Goal: Book appointment/travel/reservation

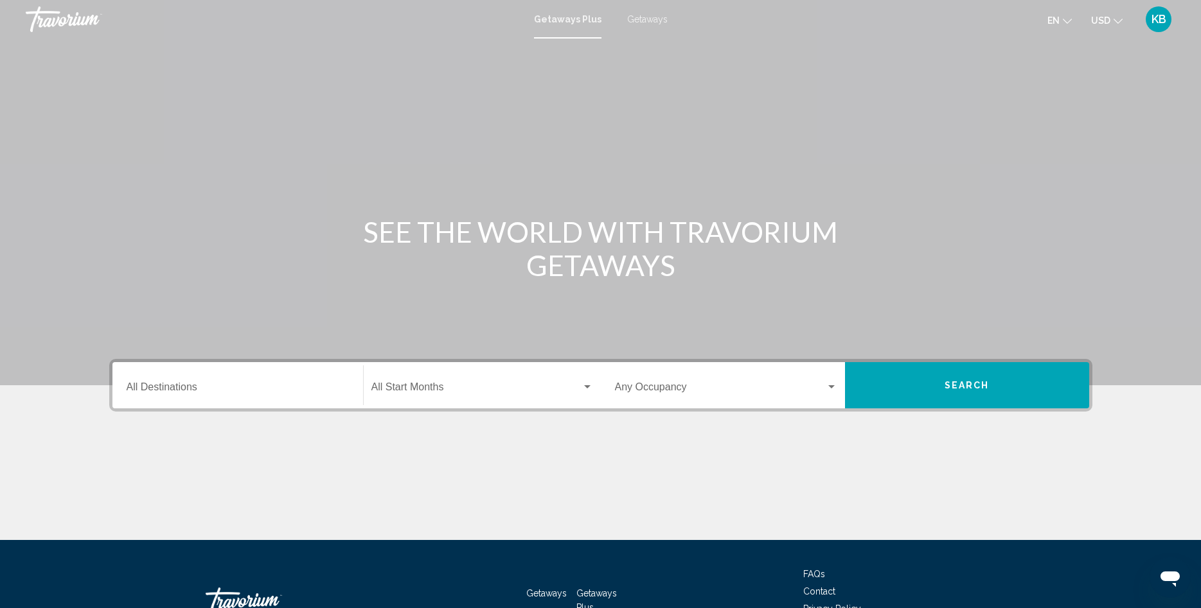
click at [206, 381] on div "Destination All Destinations" at bounding box center [238, 386] width 222 height 40
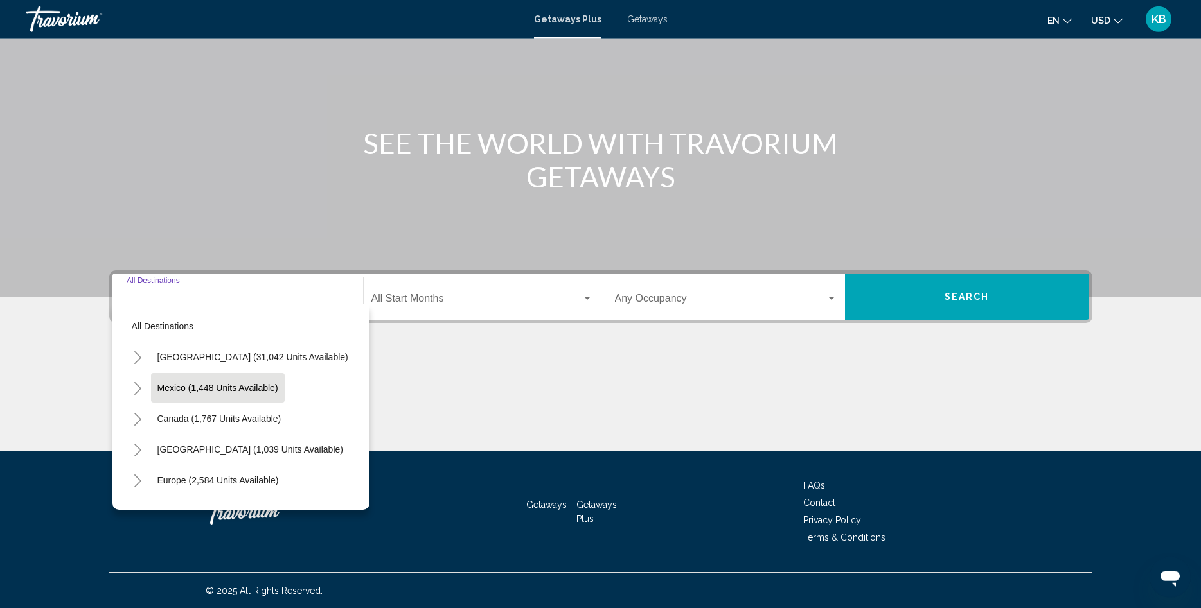
scroll to position [89, 0]
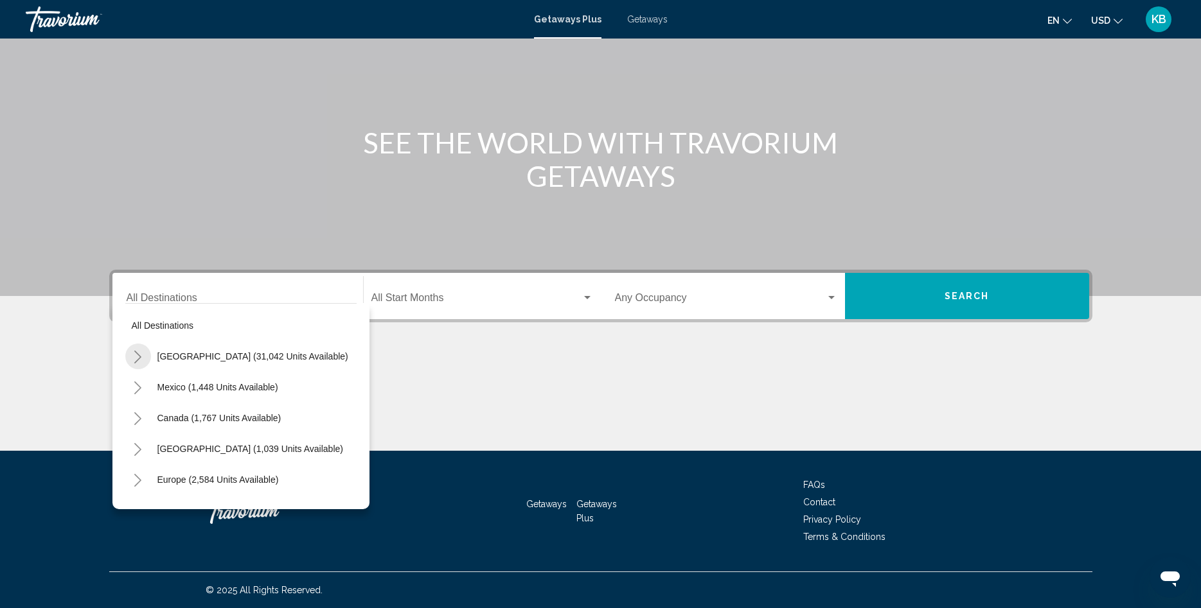
click at [137, 355] on icon "Toggle United States (31,042 units available)" at bounding box center [138, 357] width 10 height 13
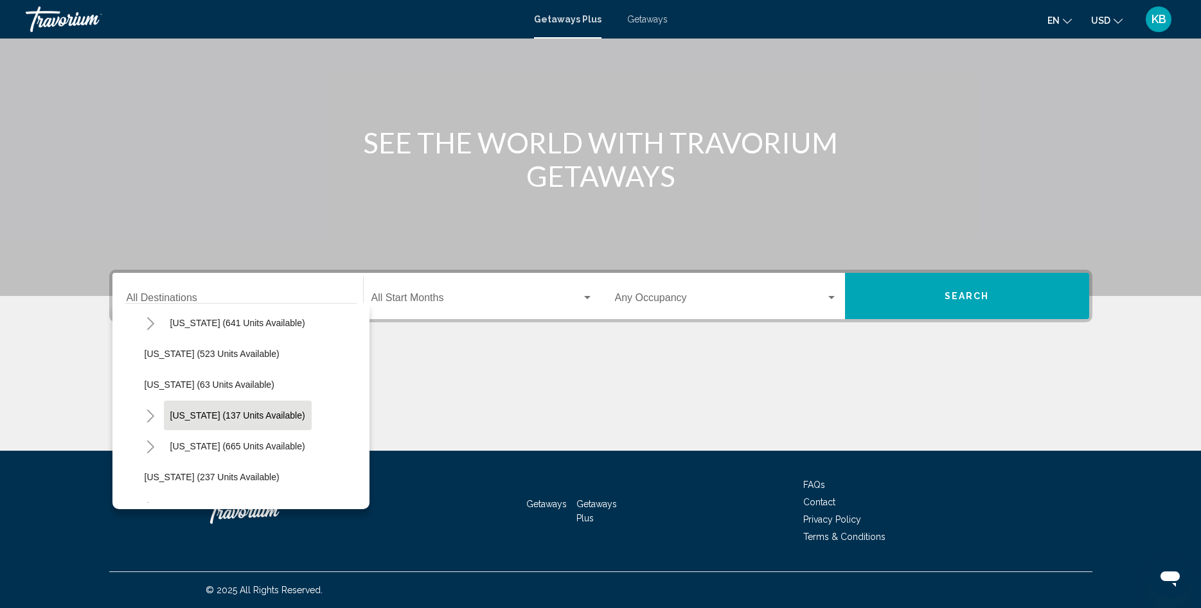
scroll to position [659, 0]
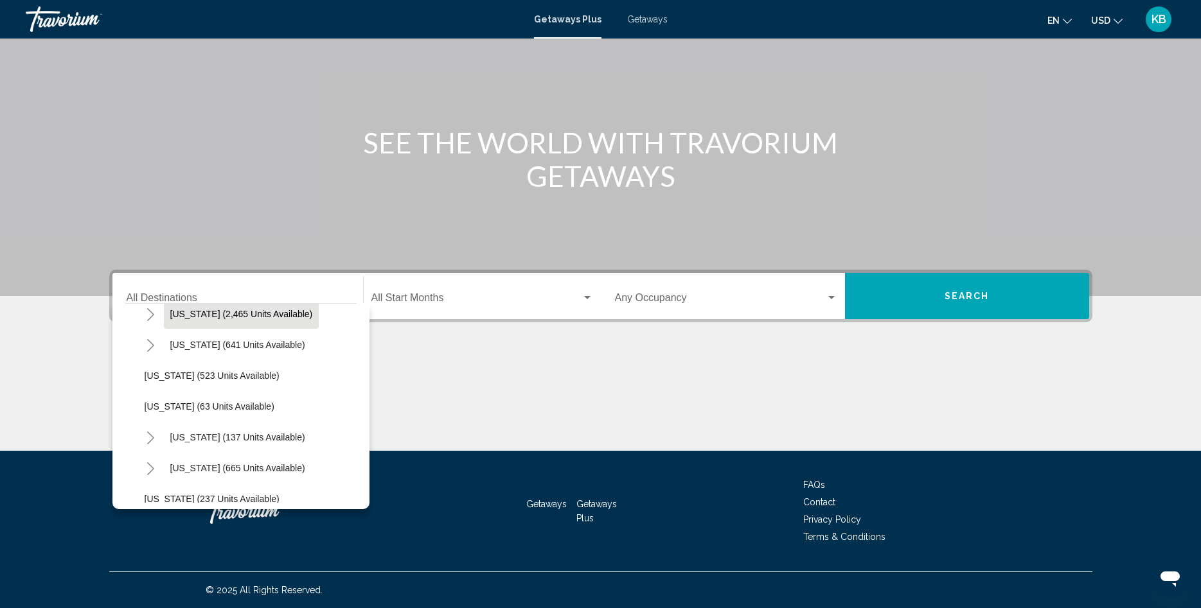
click at [186, 321] on button "[US_STATE] (2,465 units available)" at bounding box center [241, 314] width 155 height 30
type input "**********"
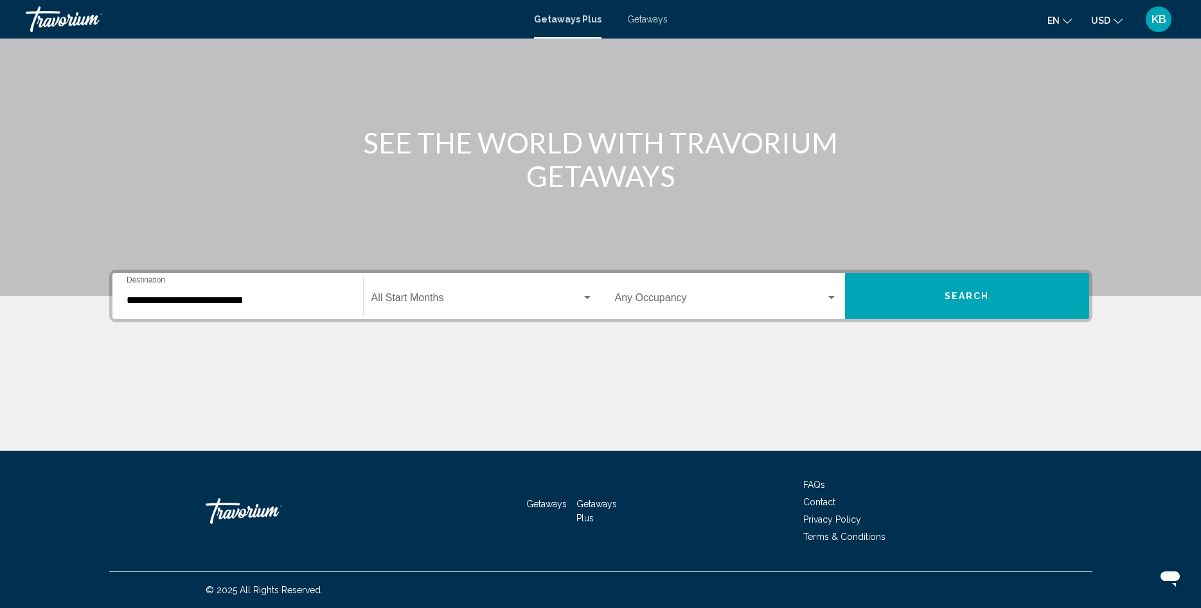
click at [394, 292] on div "Start Month All Start Months" at bounding box center [482, 296] width 222 height 40
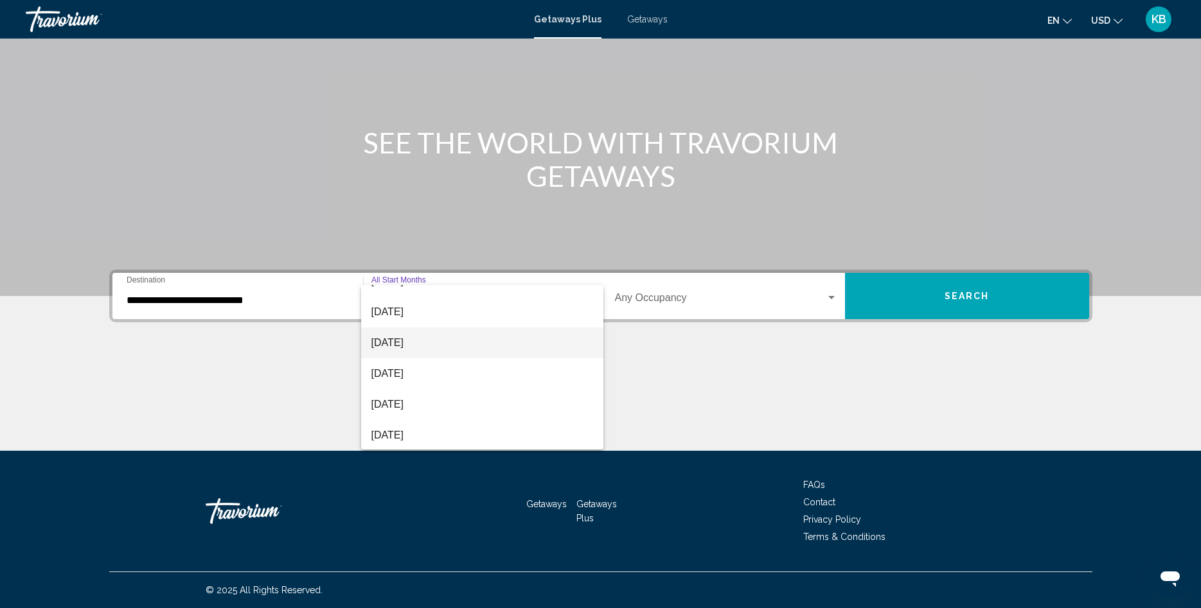
scroll to position [73, 0]
click at [432, 351] on span "[DATE]" at bounding box center [482, 350] width 222 height 31
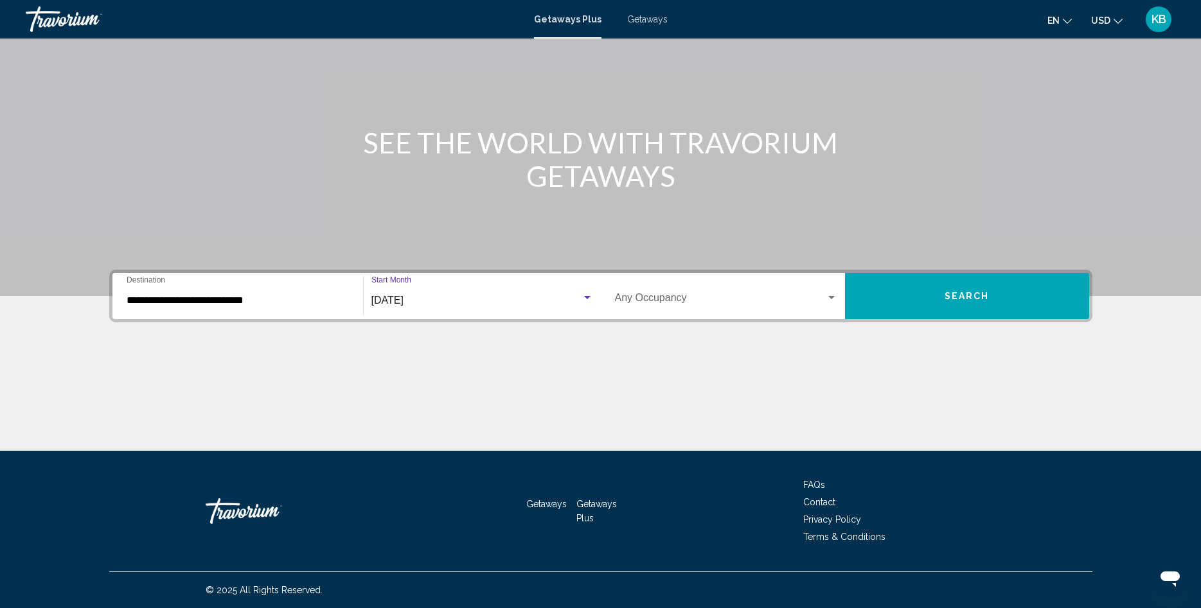
click at [679, 301] on span "Search widget" at bounding box center [720, 301] width 211 height 12
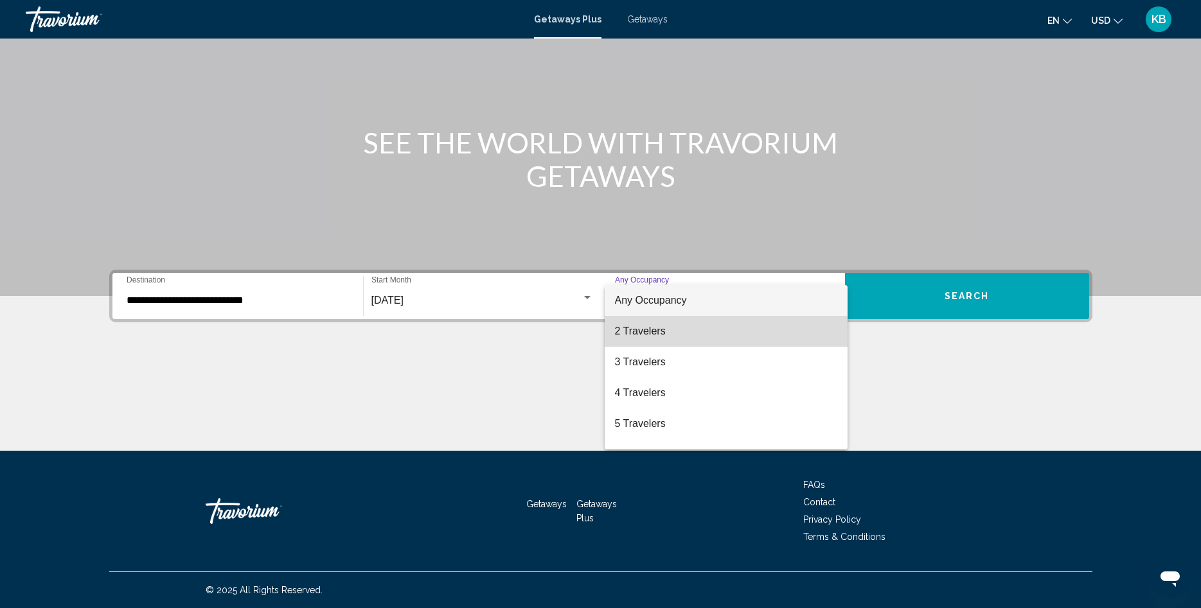
click at [669, 335] on span "2 Travelers" at bounding box center [726, 331] width 222 height 31
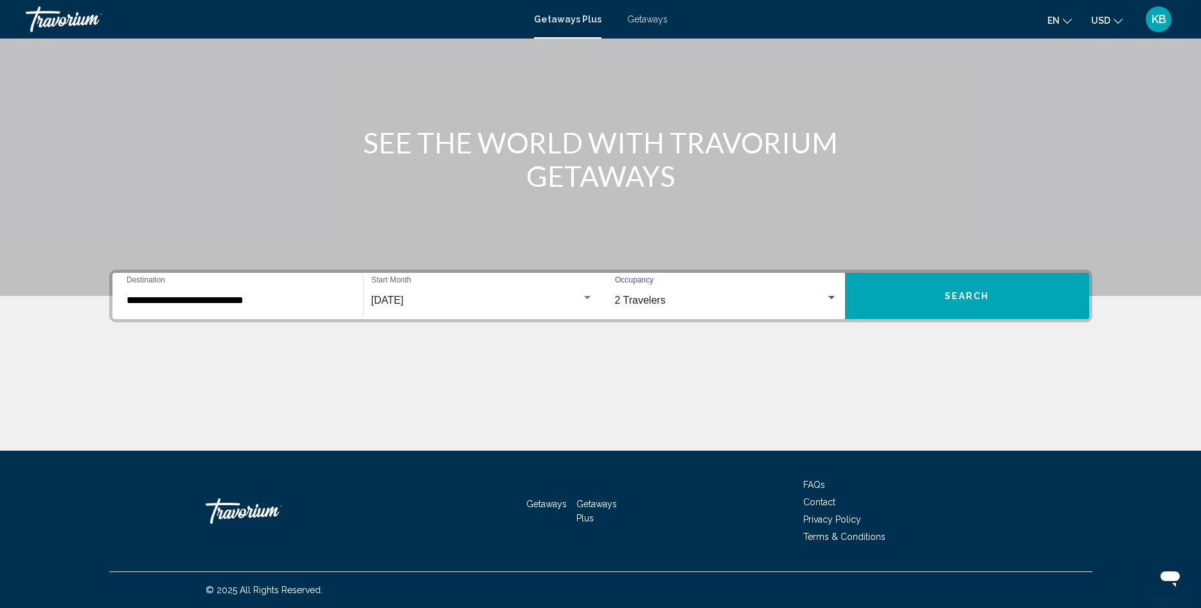
click at [949, 302] on button "Search" at bounding box center [967, 296] width 244 height 46
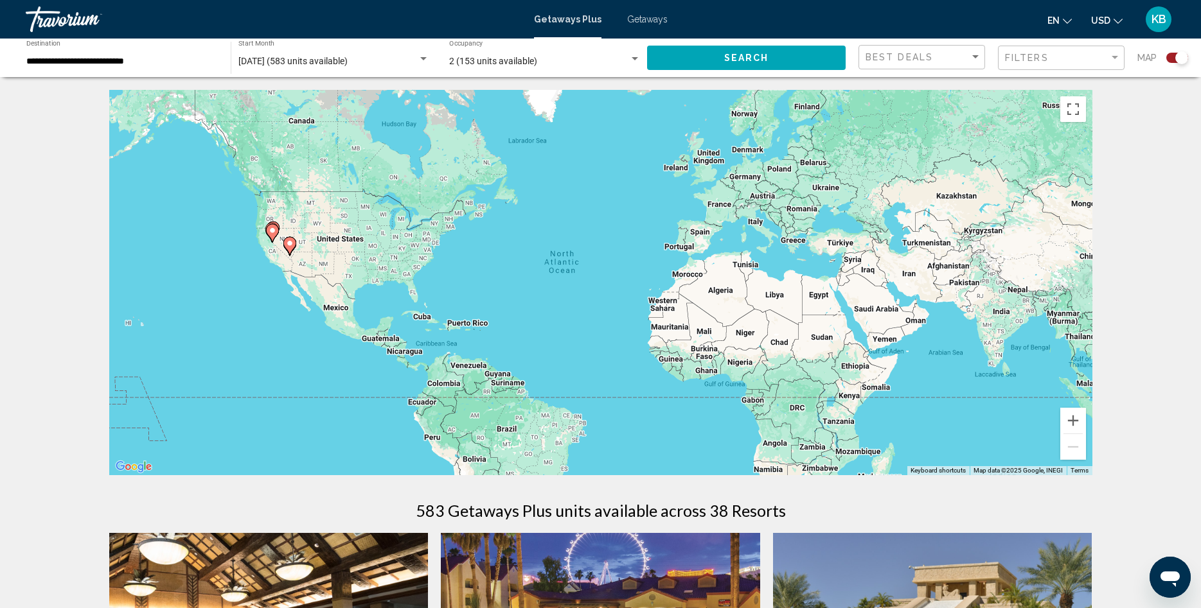
scroll to position [3, 0]
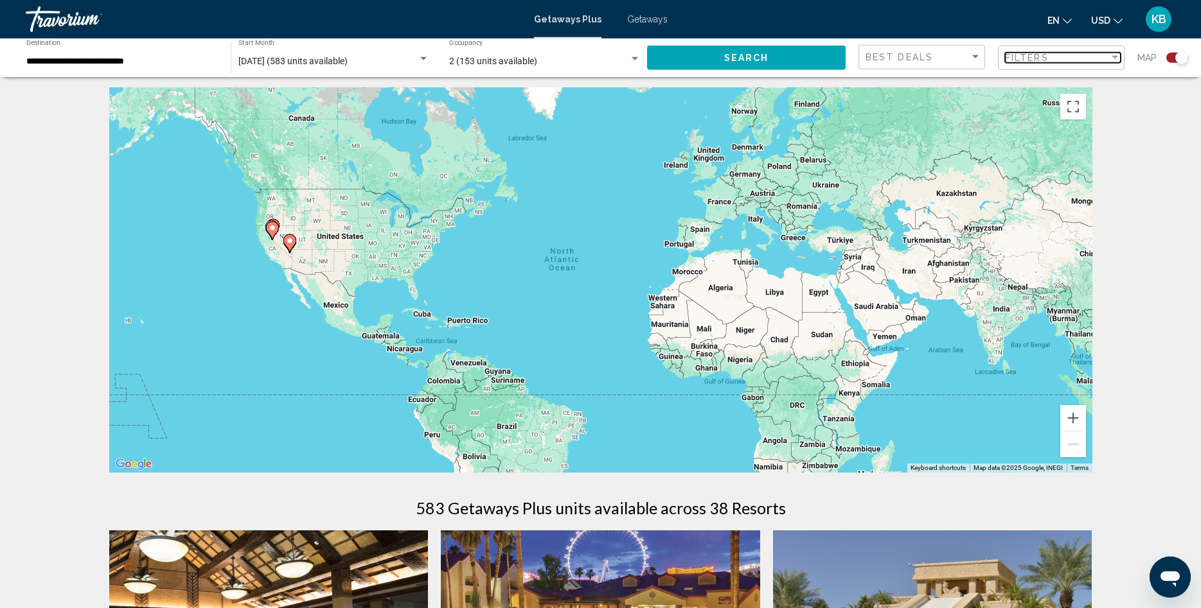
click at [1062, 61] on div "Filters" at bounding box center [1057, 58] width 104 height 10
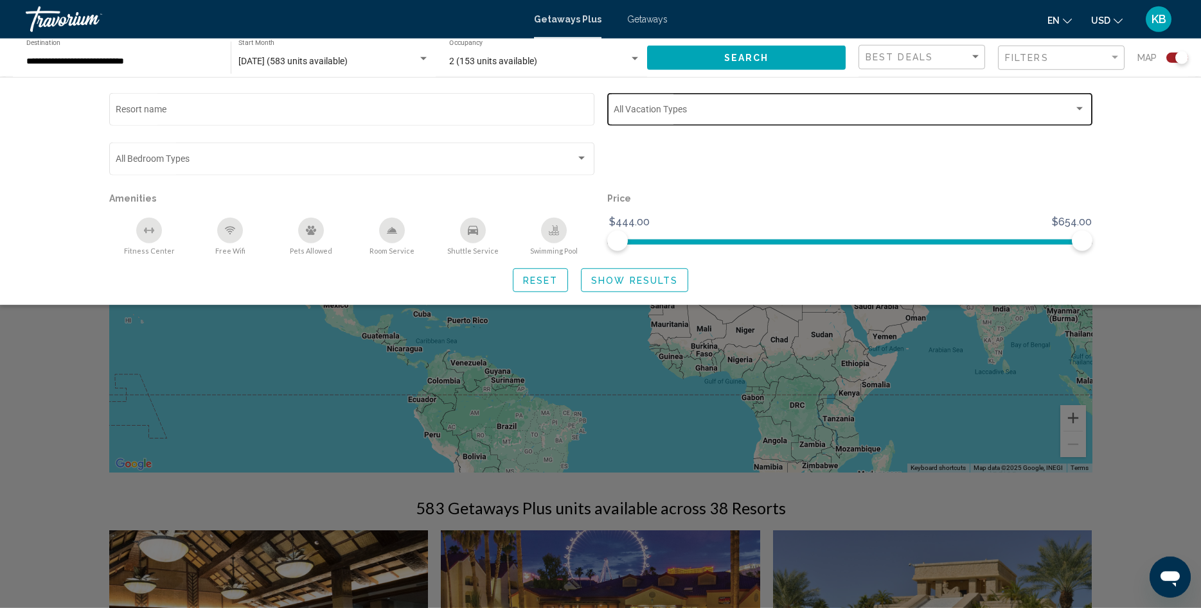
click at [865, 112] on span "Search widget" at bounding box center [844, 112] width 460 height 10
click at [608, 108] on mat-pseudo-checkbox at bounding box center [603, 112] width 10 height 10
click at [605, 110] on mat-pseudo-checkbox at bounding box center [603, 112] width 10 height 10
click at [747, 152] on div at bounding box center [600, 304] width 1201 height 608
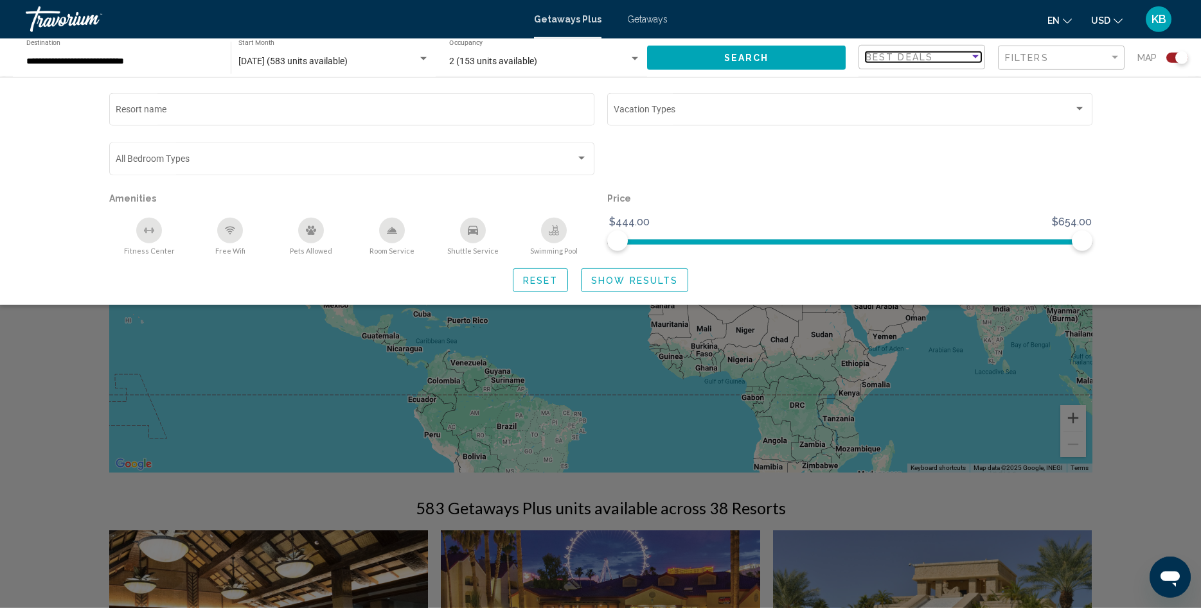
click at [937, 60] on div "Best Deals" at bounding box center [917, 57] width 104 height 10
click at [937, 60] on span "Best Deals" at bounding box center [923, 57] width 116 height 27
click at [1124, 351] on div "Search widget" at bounding box center [600, 401] width 1201 height 416
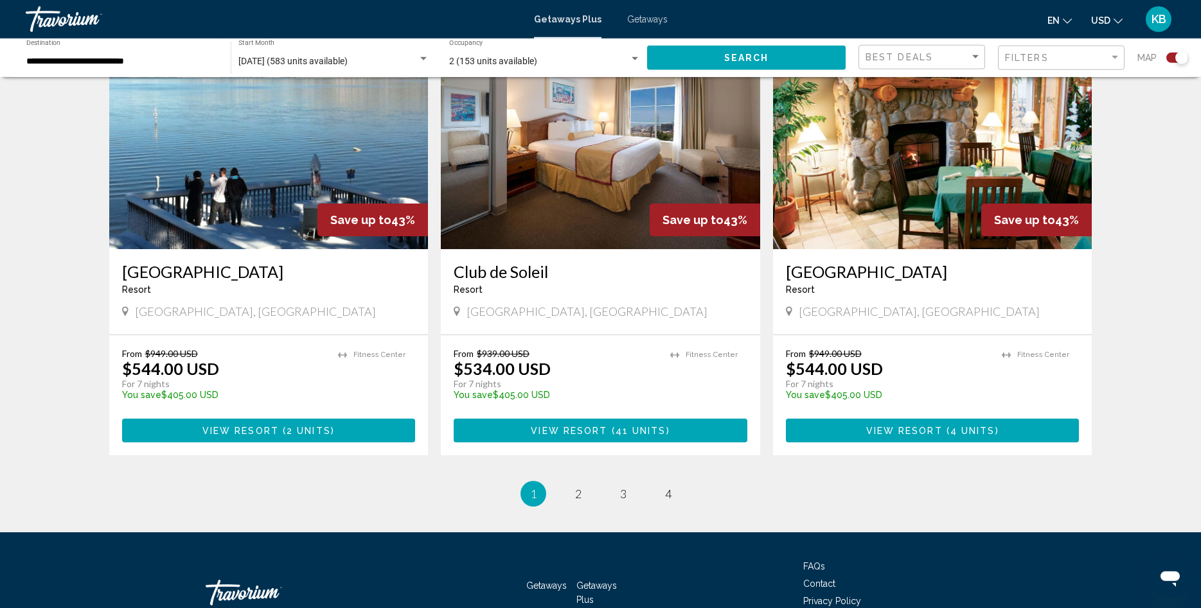
scroll to position [1923, 0]
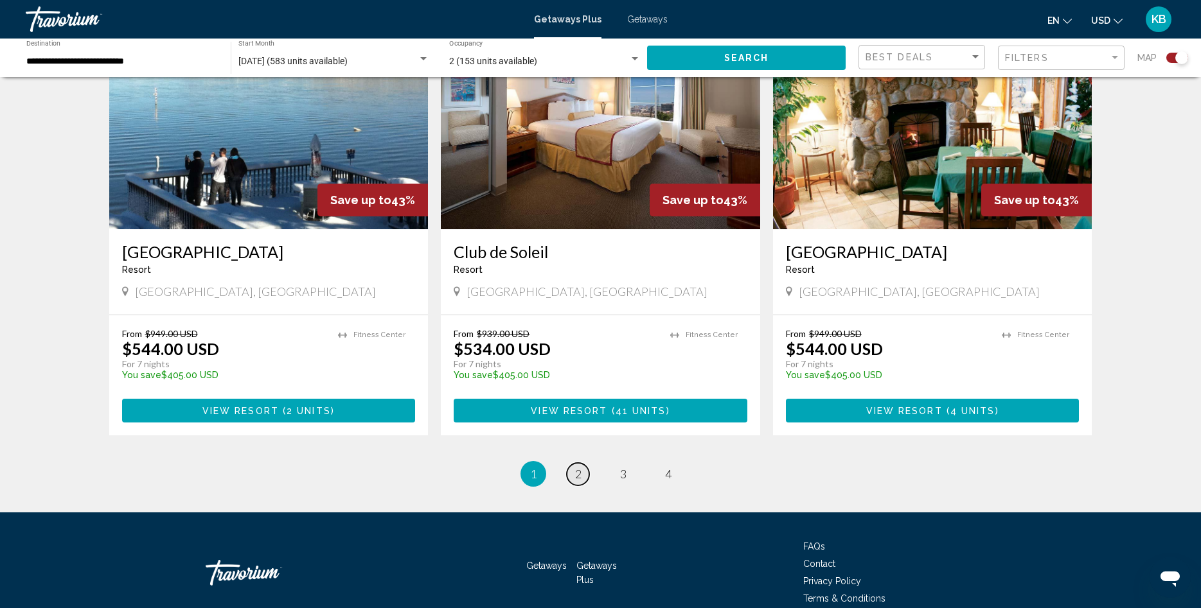
click at [571, 463] on link "page 2" at bounding box center [578, 474] width 22 height 22
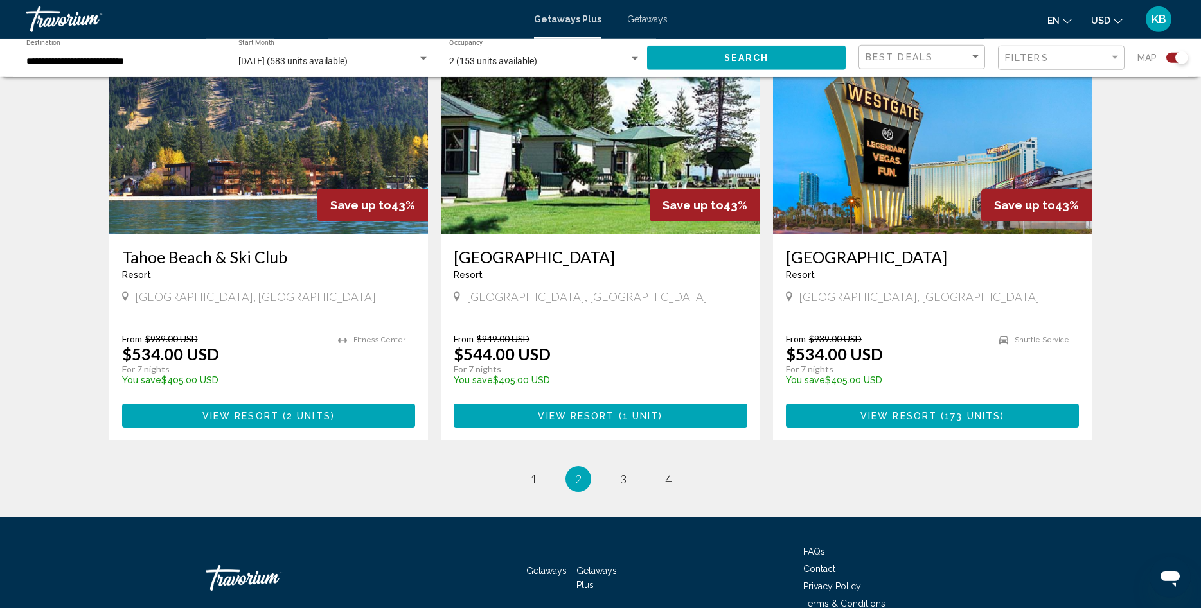
scroll to position [1904, 0]
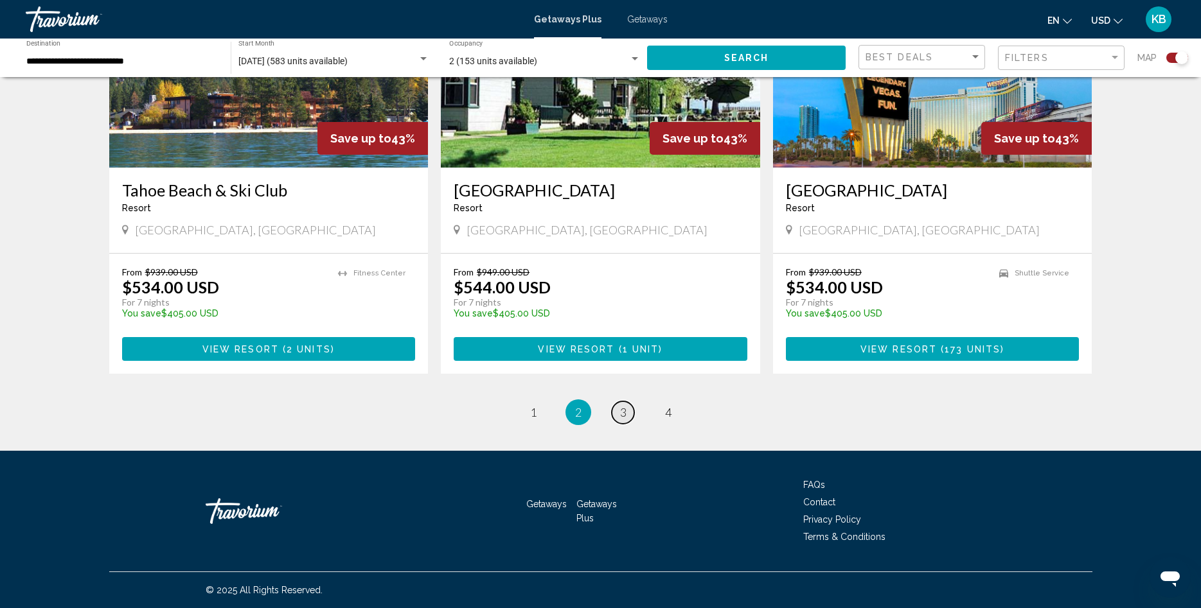
click at [620, 410] on span "3" at bounding box center [623, 412] width 6 height 14
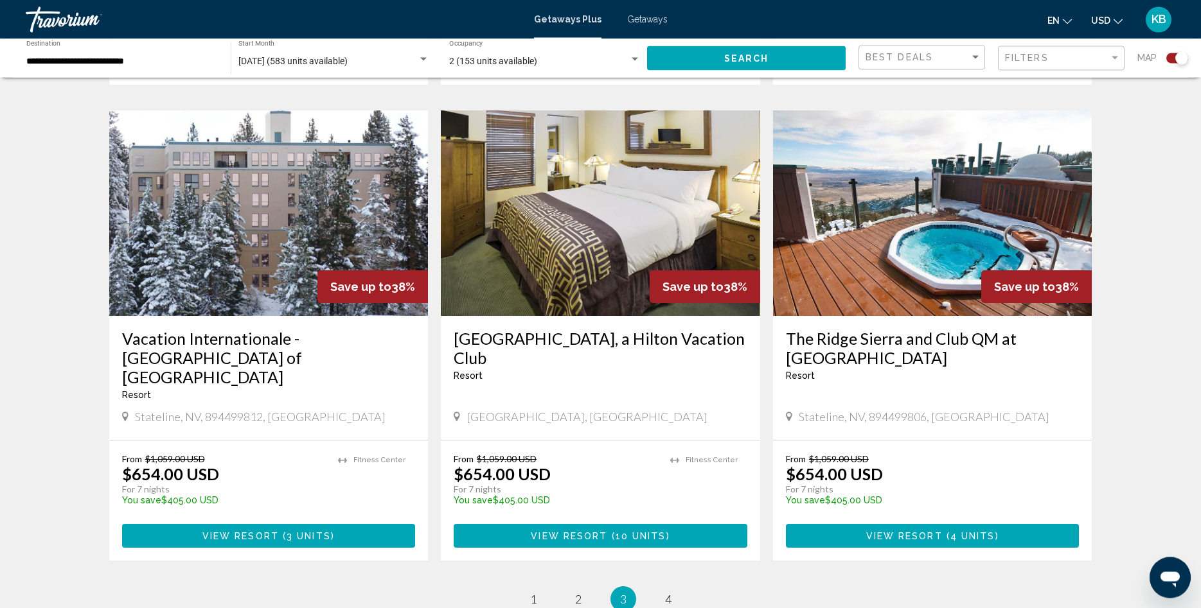
scroll to position [1901, 0]
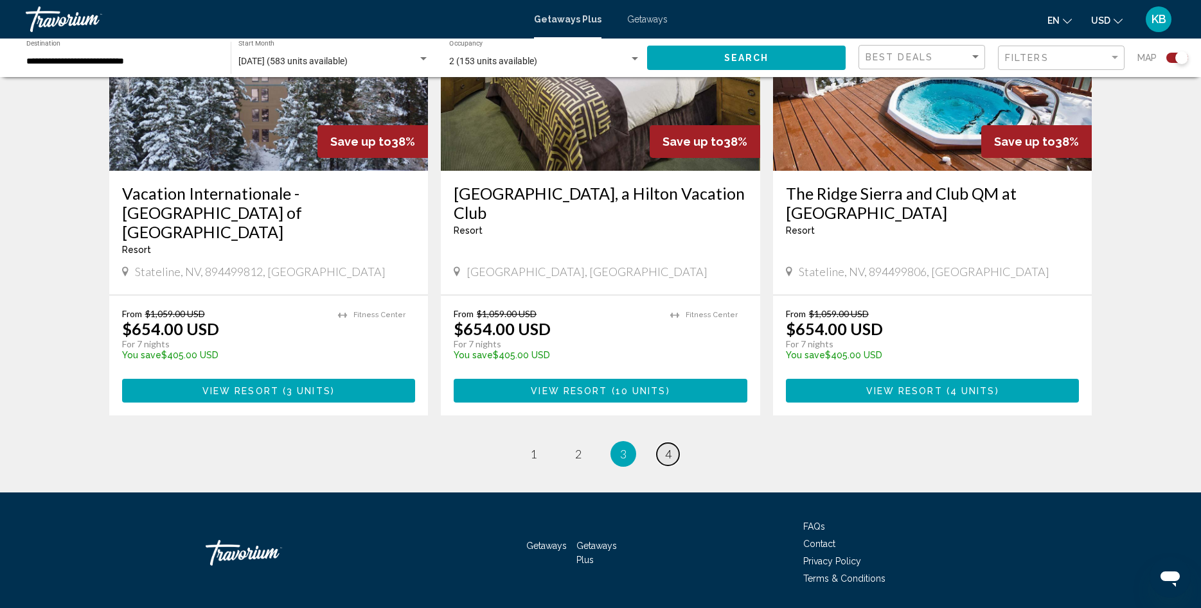
click at [666, 447] on span "4" at bounding box center [668, 454] width 6 height 14
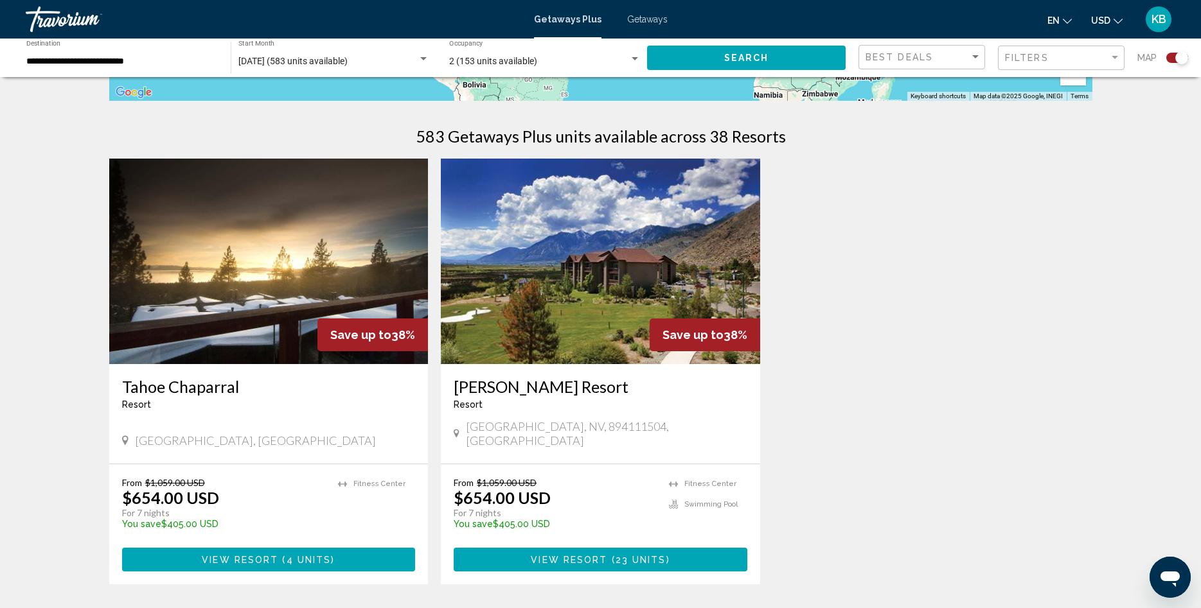
scroll to position [571, 0]
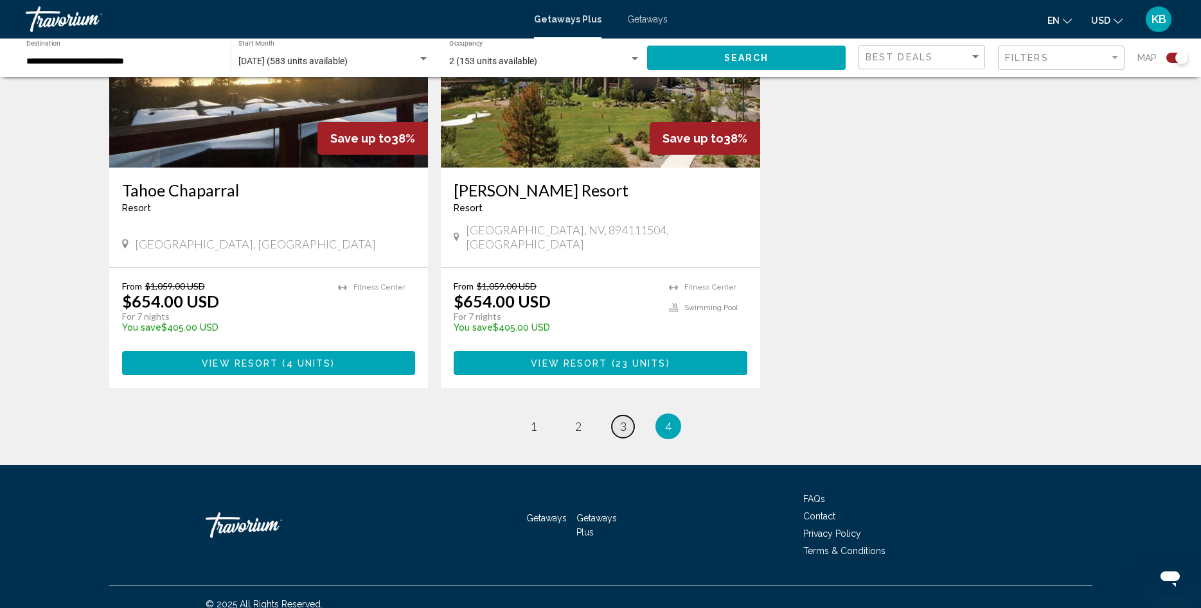
click at [614, 416] on link "page 3" at bounding box center [623, 427] width 22 height 22
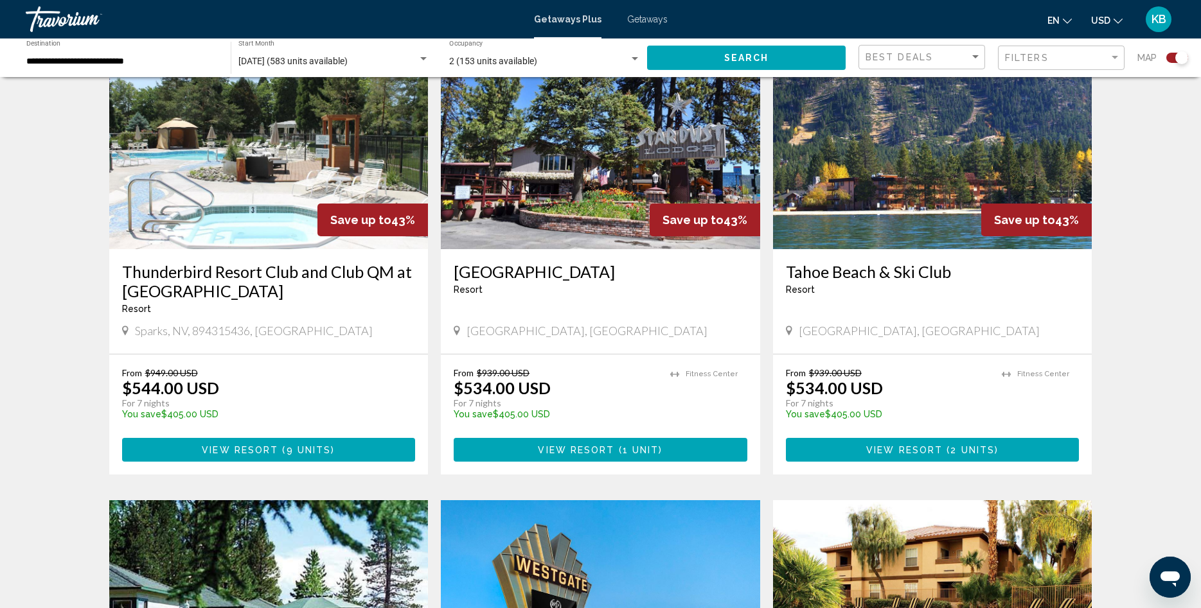
scroll to position [524, 0]
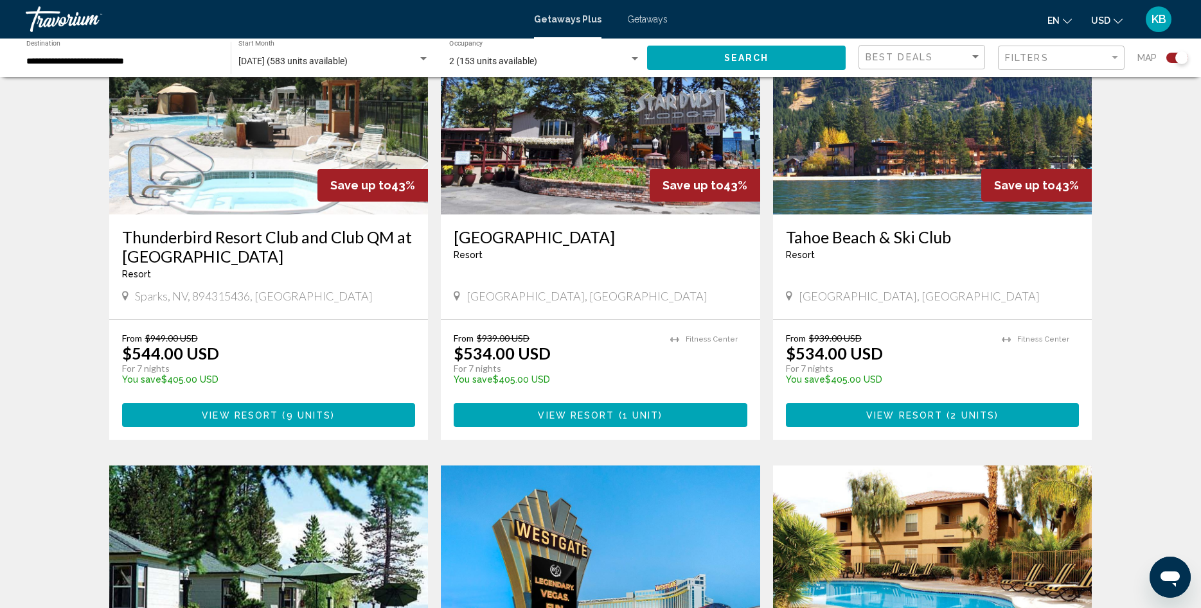
click at [252, 61] on span "[DATE] (583 units available)" at bounding box center [292, 61] width 109 height 10
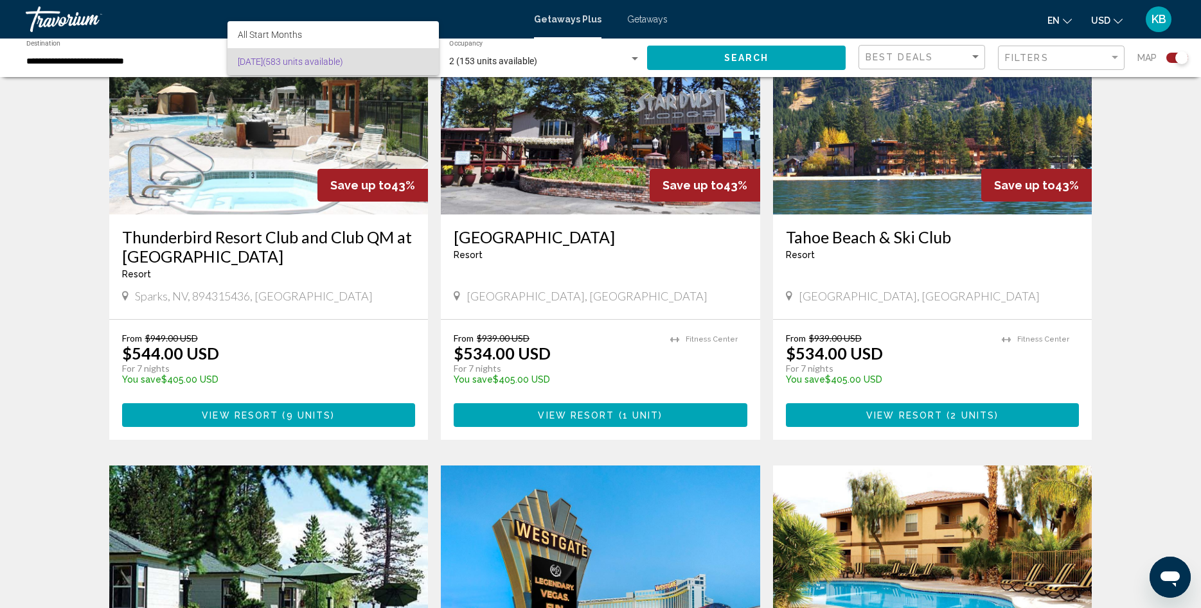
click at [252, 61] on span "[DATE] (583 units available)" at bounding box center [333, 61] width 191 height 27
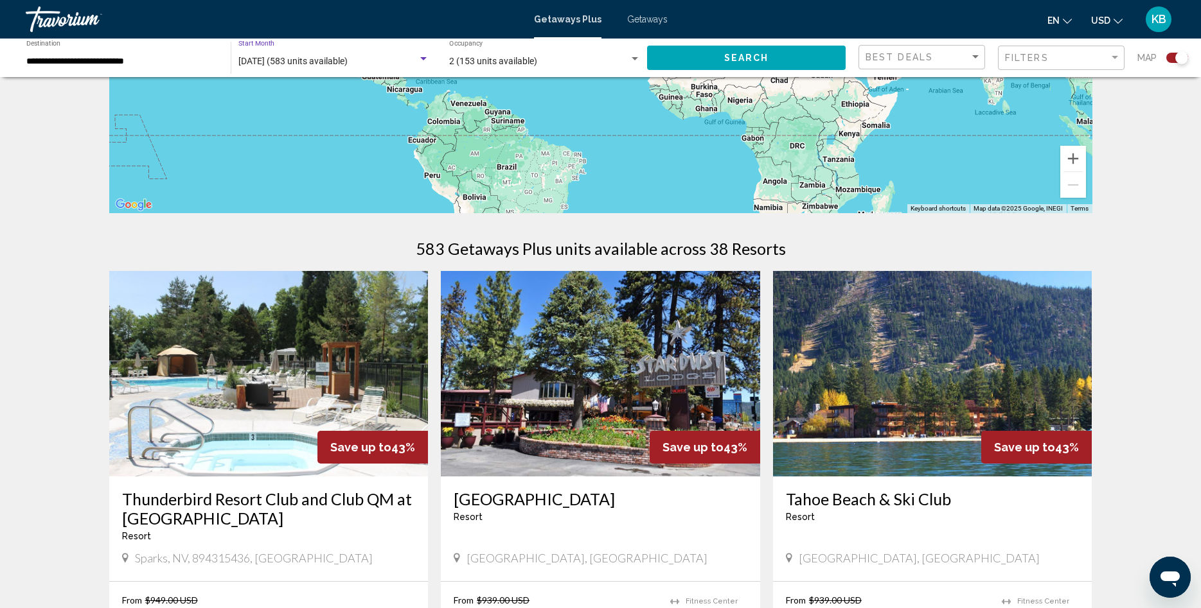
scroll to position [0, 0]
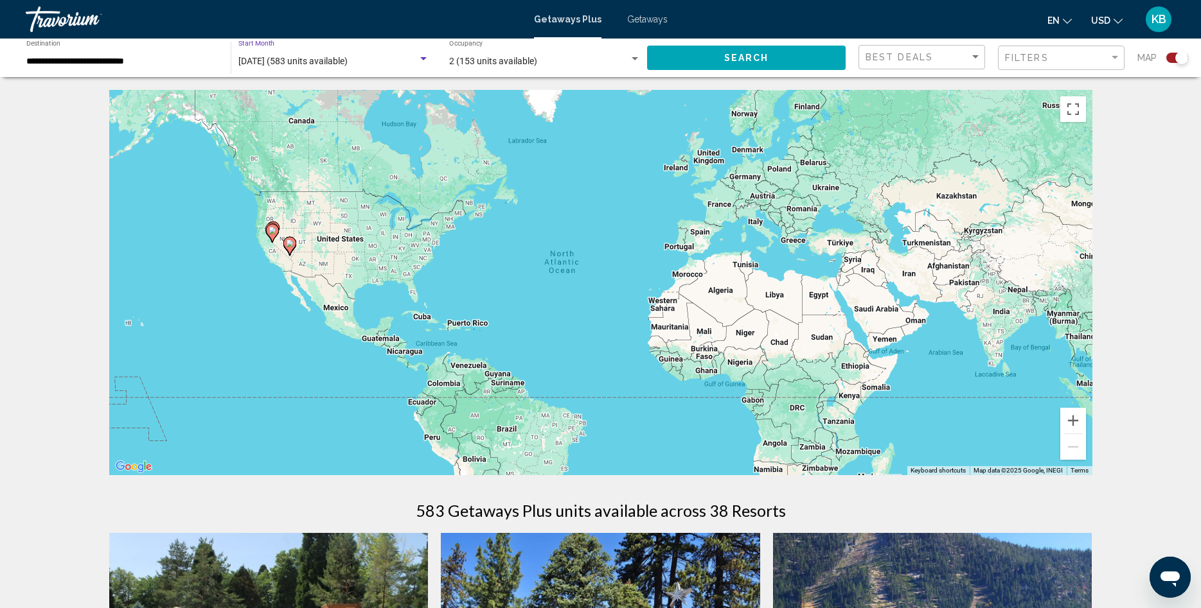
click at [1051, 64] on div "Filters" at bounding box center [1063, 58] width 116 height 24
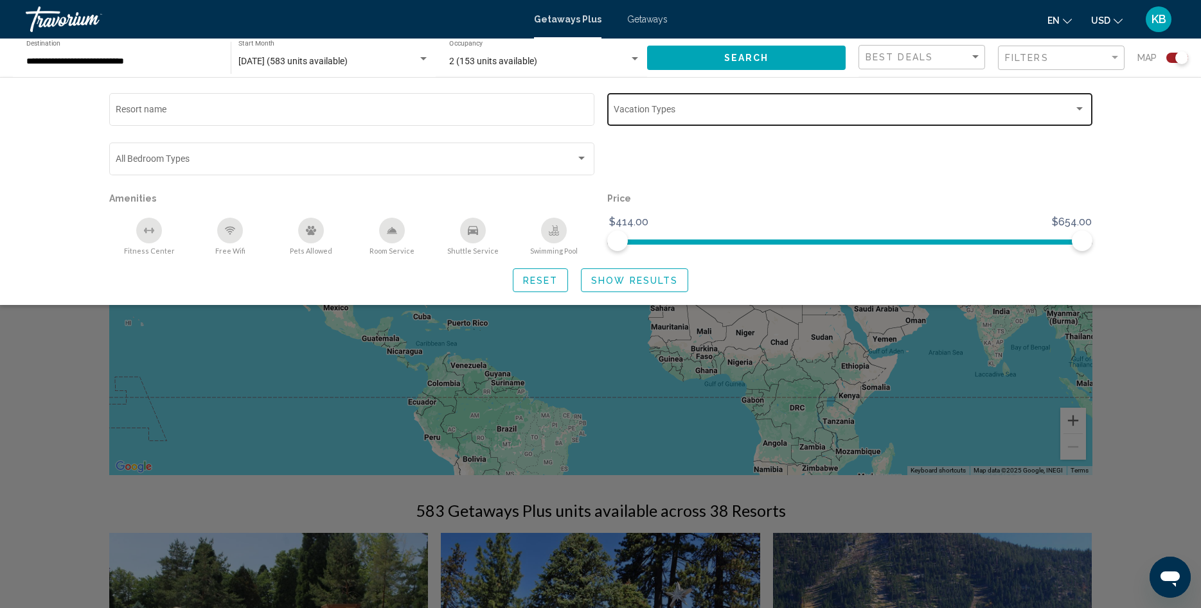
click at [1050, 108] on span "Search widget" at bounding box center [844, 112] width 460 height 10
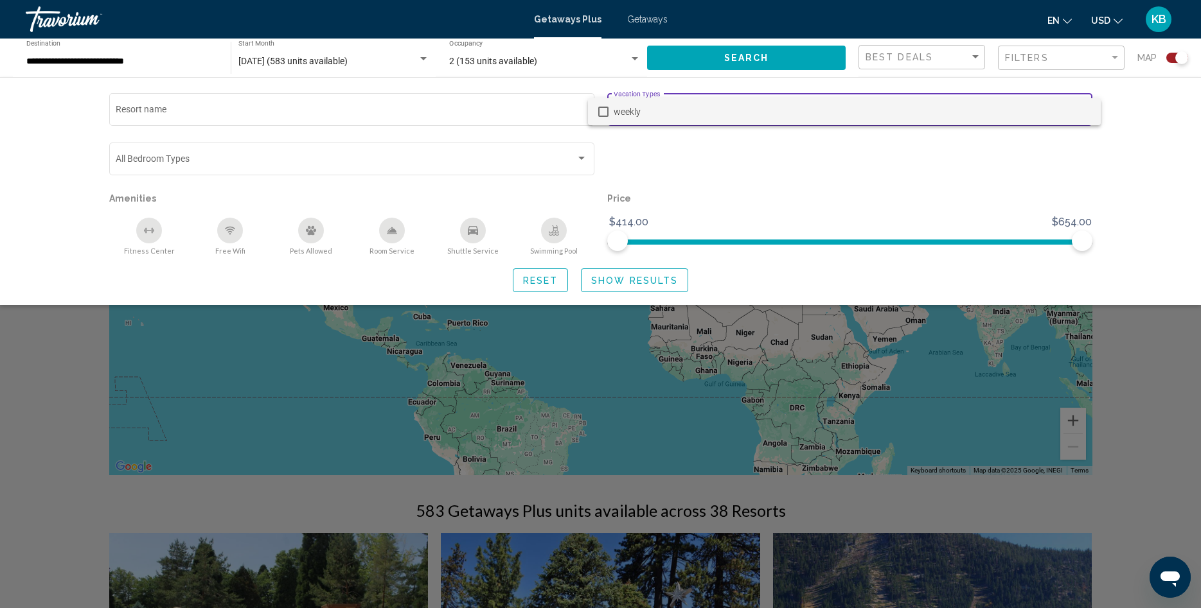
click at [600, 108] on mat-pseudo-checkbox at bounding box center [603, 112] width 10 height 10
click at [527, 283] on div at bounding box center [600, 304] width 1201 height 608
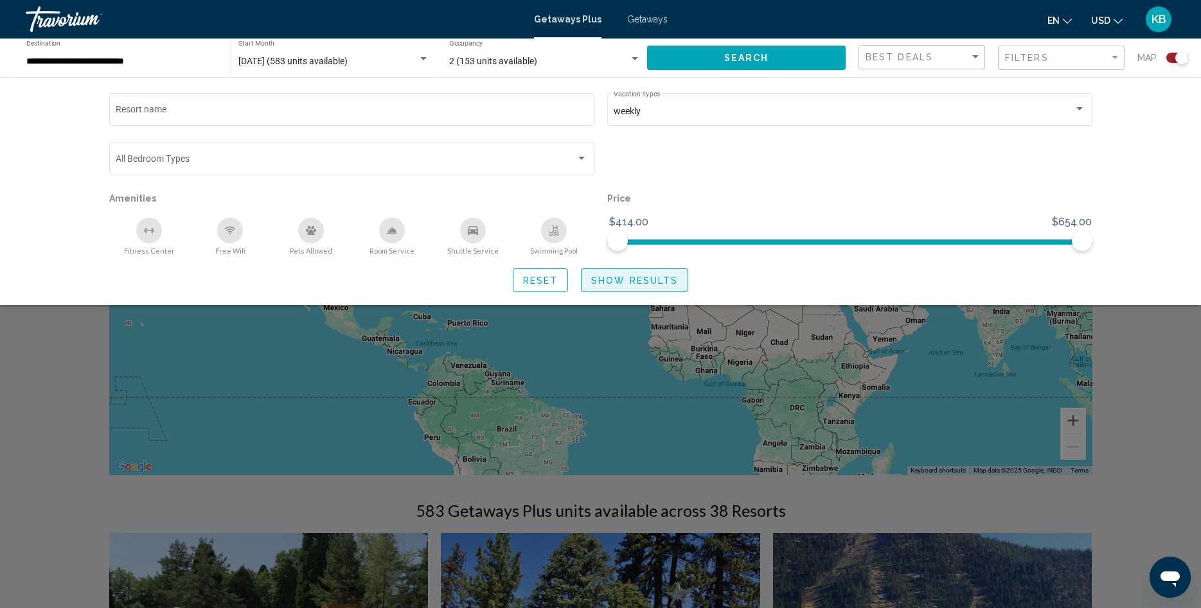
click at [607, 278] on span "Show Results" at bounding box center [634, 281] width 87 height 10
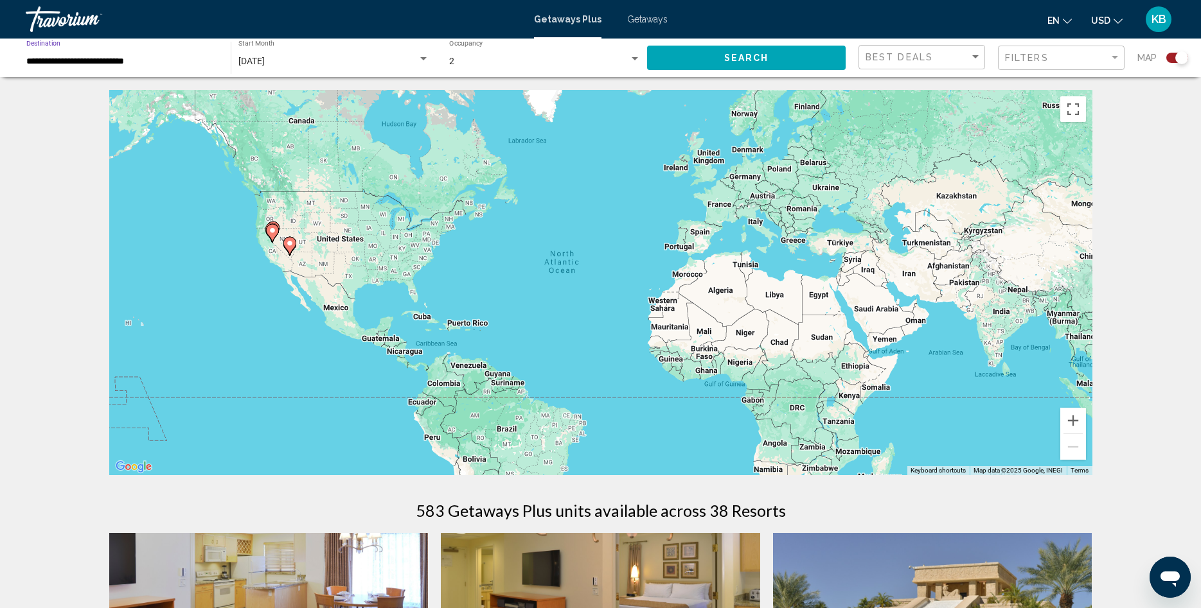
click at [179, 62] on input "**********" at bounding box center [121, 62] width 191 height 10
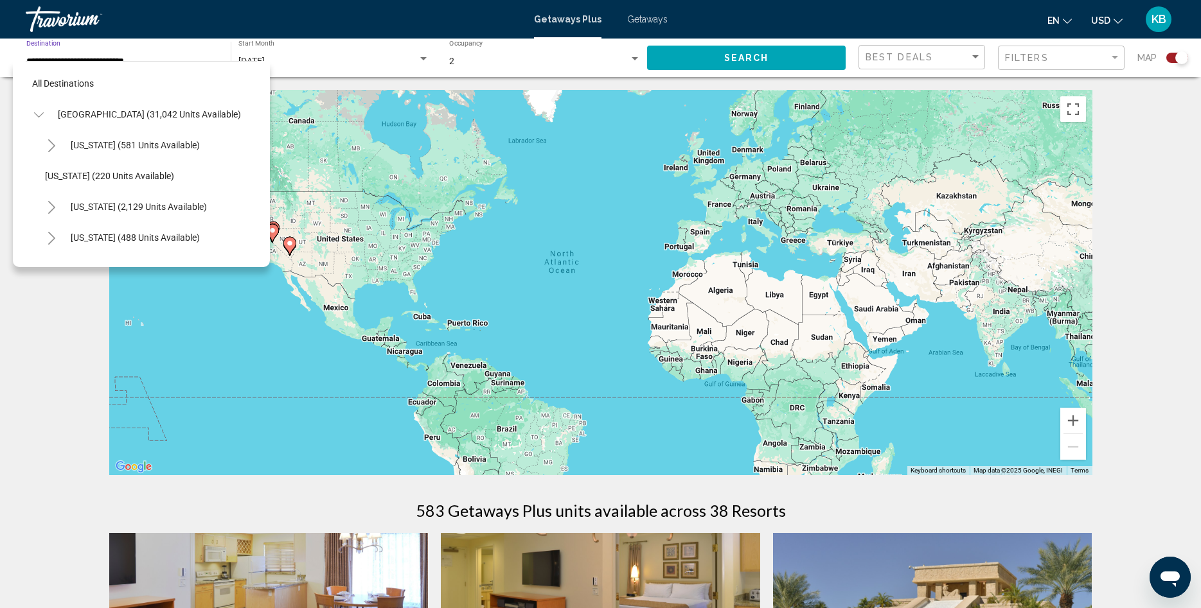
scroll to position [570, 0]
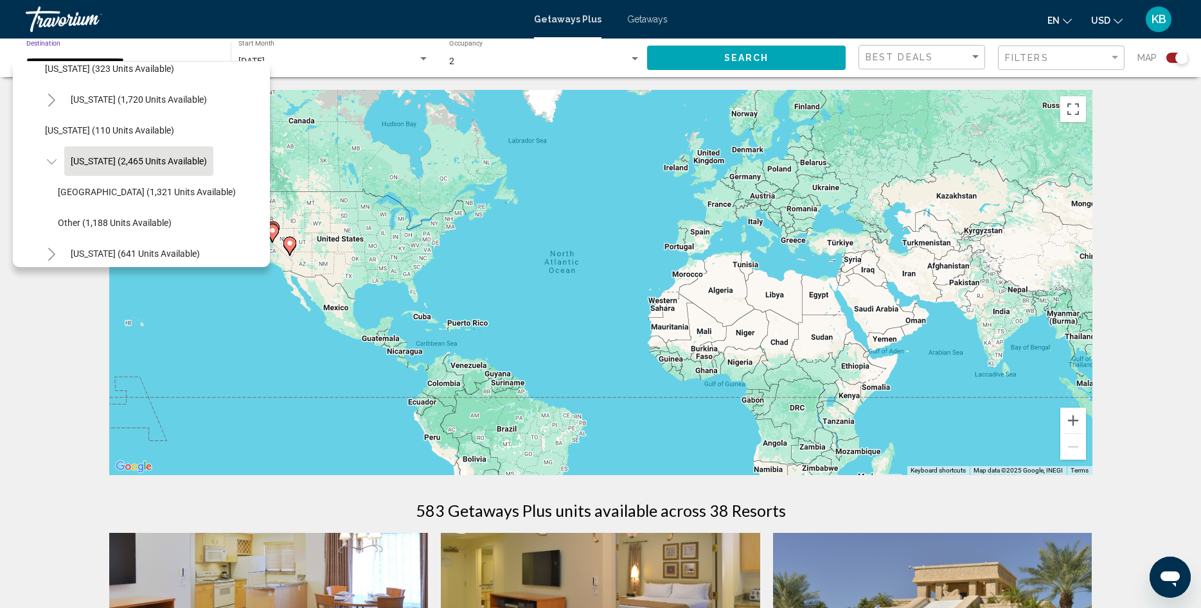
click at [324, 64] on div "[DATE]" at bounding box center [327, 62] width 179 height 10
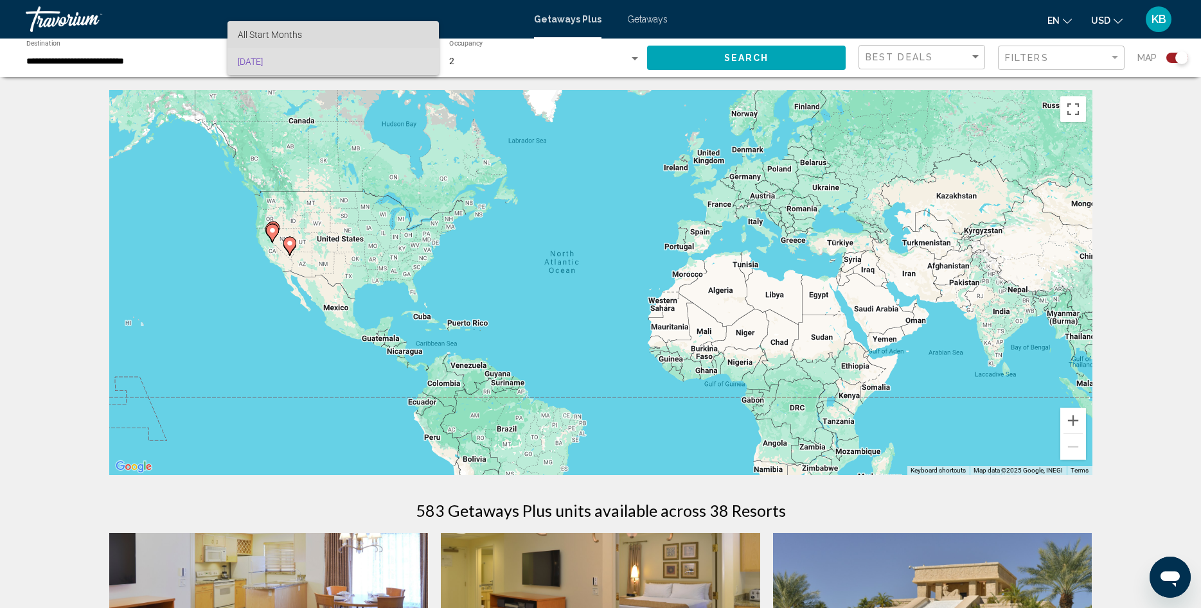
click at [317, 36] on span "All Start Months" at bounding box center [333, 34] width 191 height 27
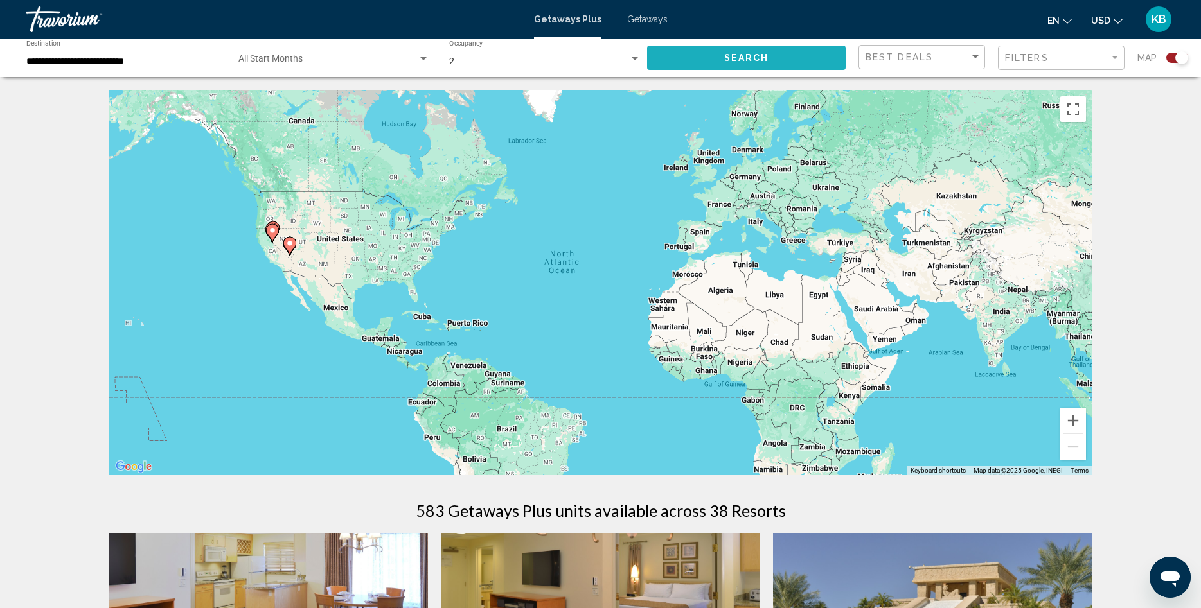
click at [806, 53] on button "Search" at bounding box center [746, 58] width 199 height 24
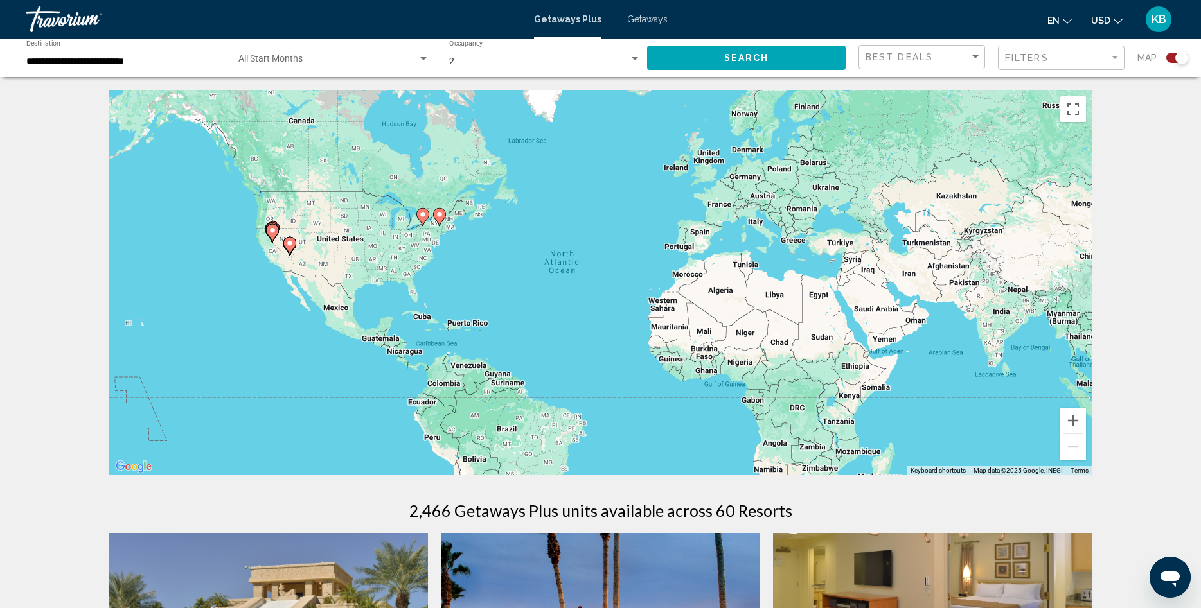
click at [129, 53] on div "**********" at bounding box center [121, 57] width 191 height 35
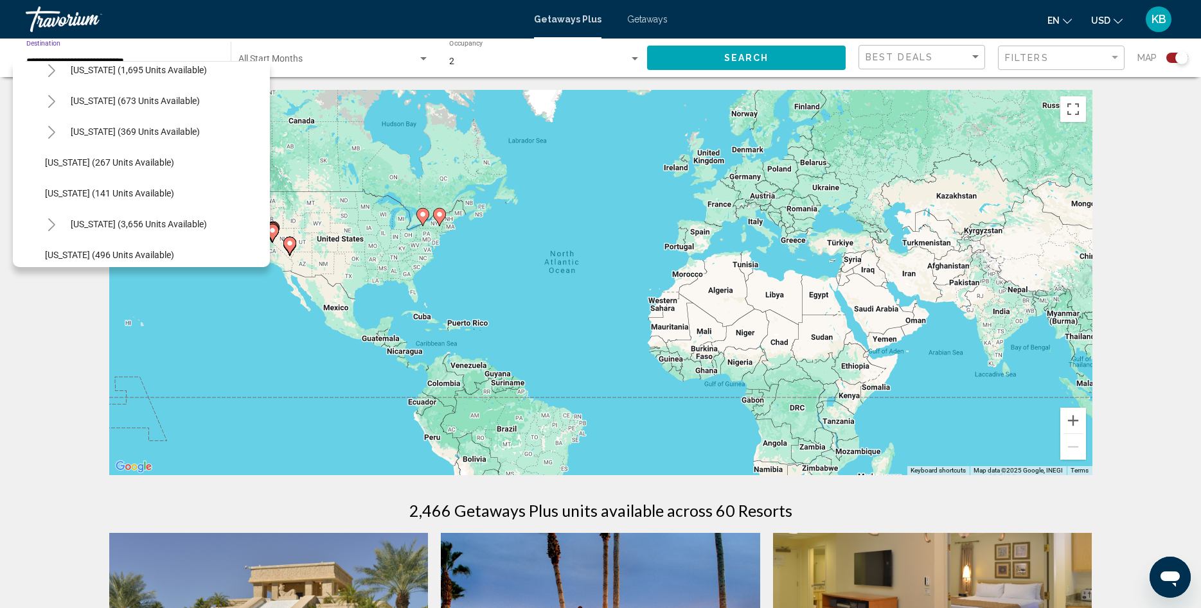
scroll to position [1002, 0]
click at [98, 100] on span "[US_STATE] (673 units available)" at bounding box center [135, 99] width 129 height 10
type input "**********"
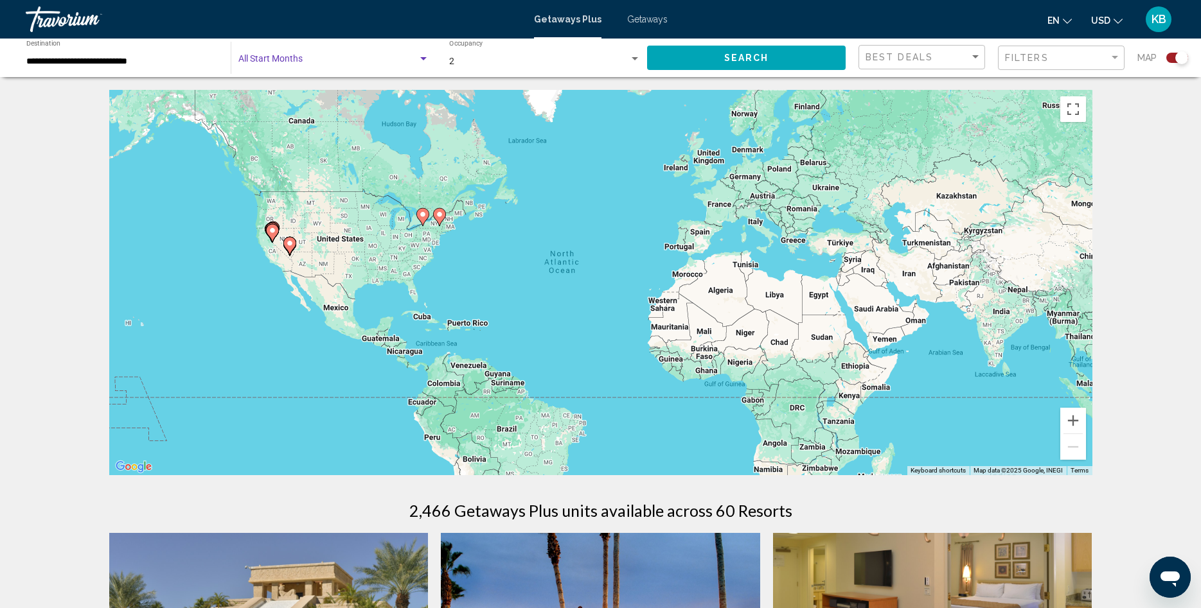
click at [407, 62] on span "Search widget" at bounding box center [327, 62] width 179 height 10
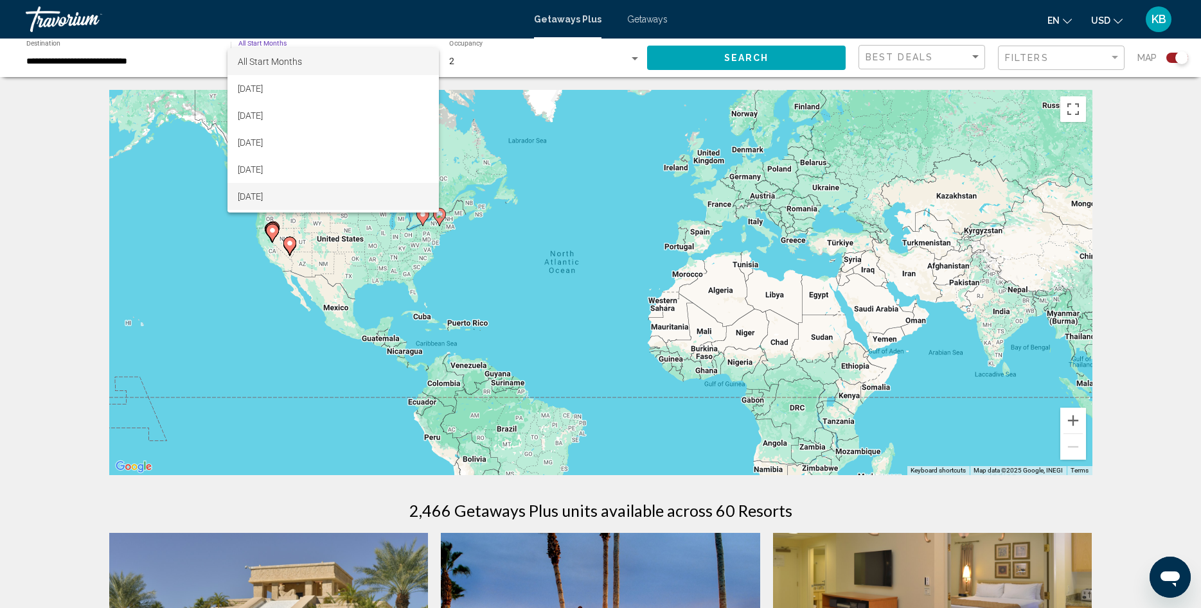
click at [335, 196] on span "[DATE]" at bounding box center [333, 196] width 191 height 27
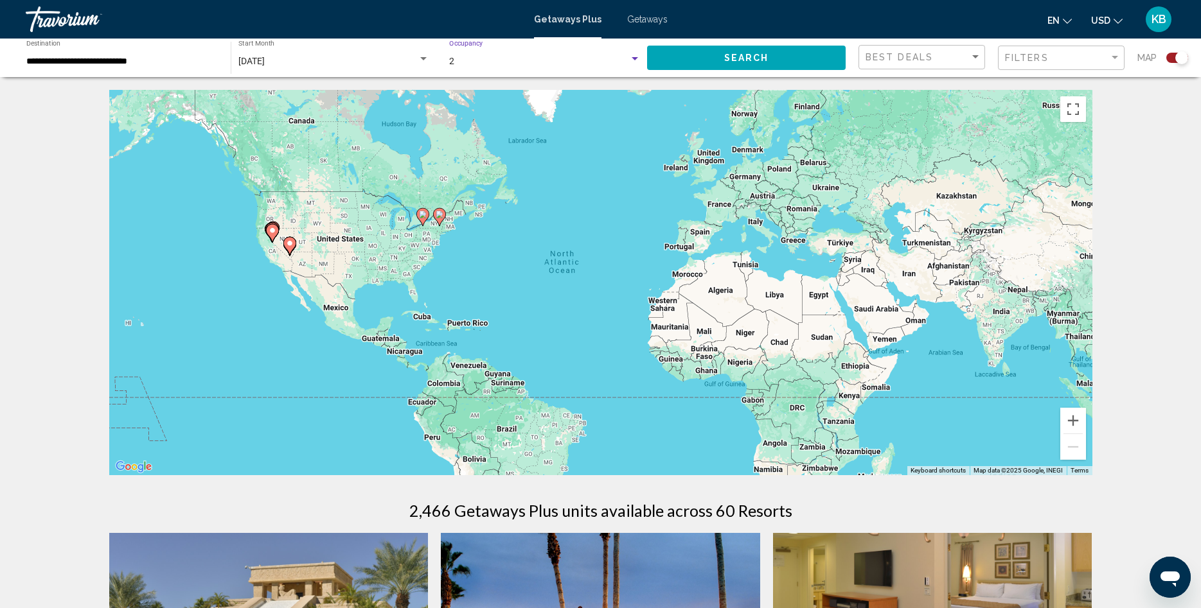
click at [538, 60] on div "2" at bounding box center [539, 62] width 180 height 10
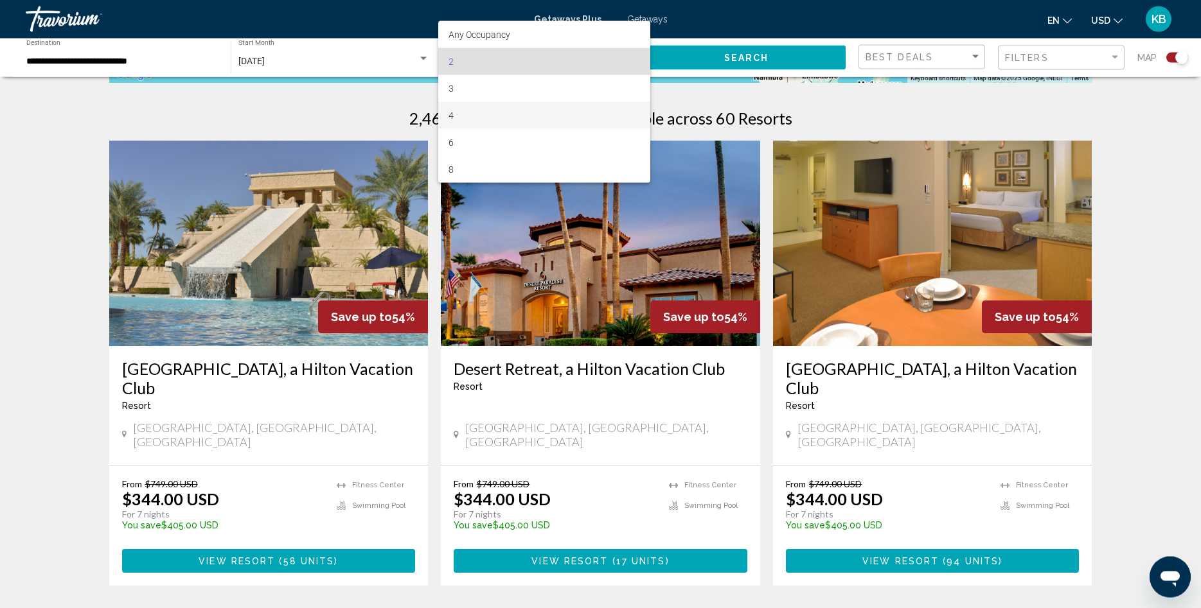
scroll to position [393, 0]
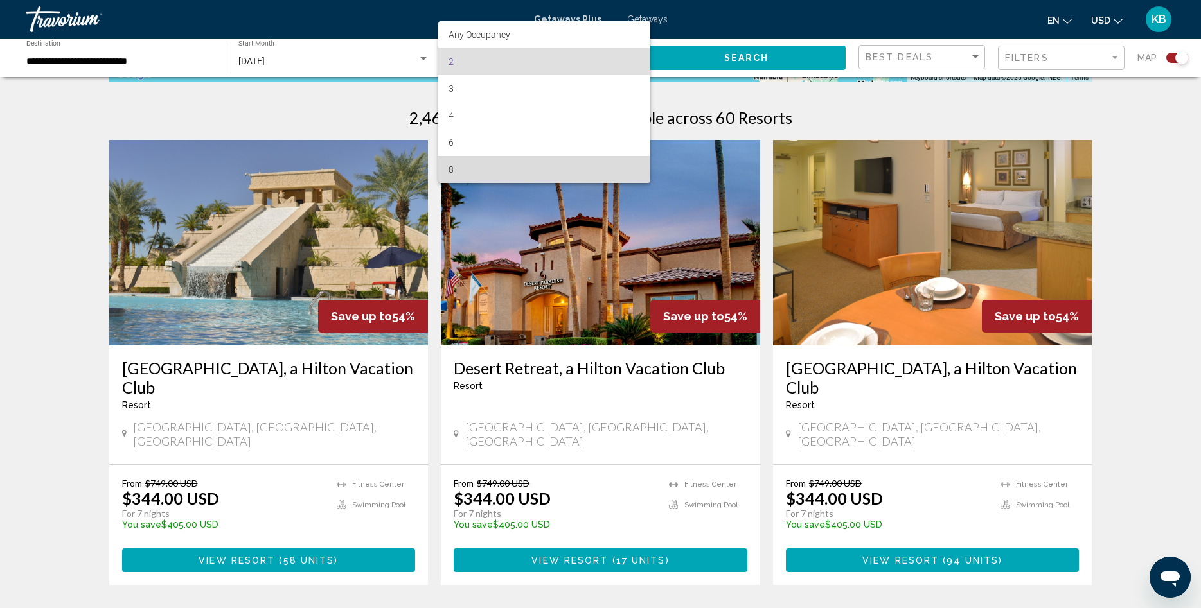
click at [466, 169] on span "8" at bounding box center [543, 169] width 191 height 27
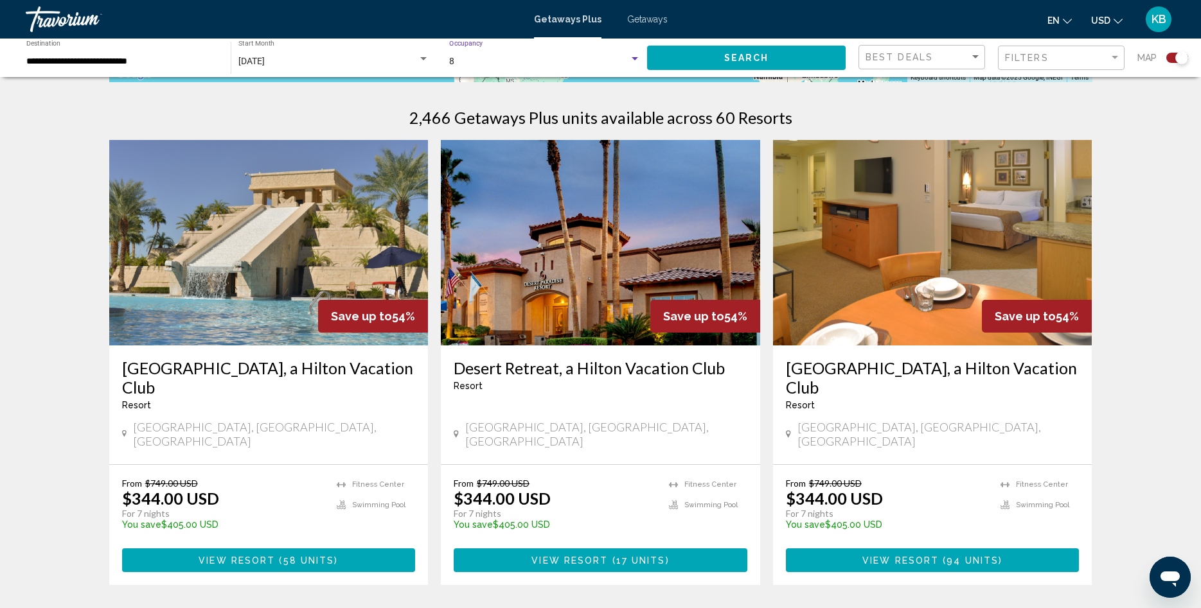
click at [630, 59] on div "Search widget" at bounding box center [635, 59] width 12 height 10
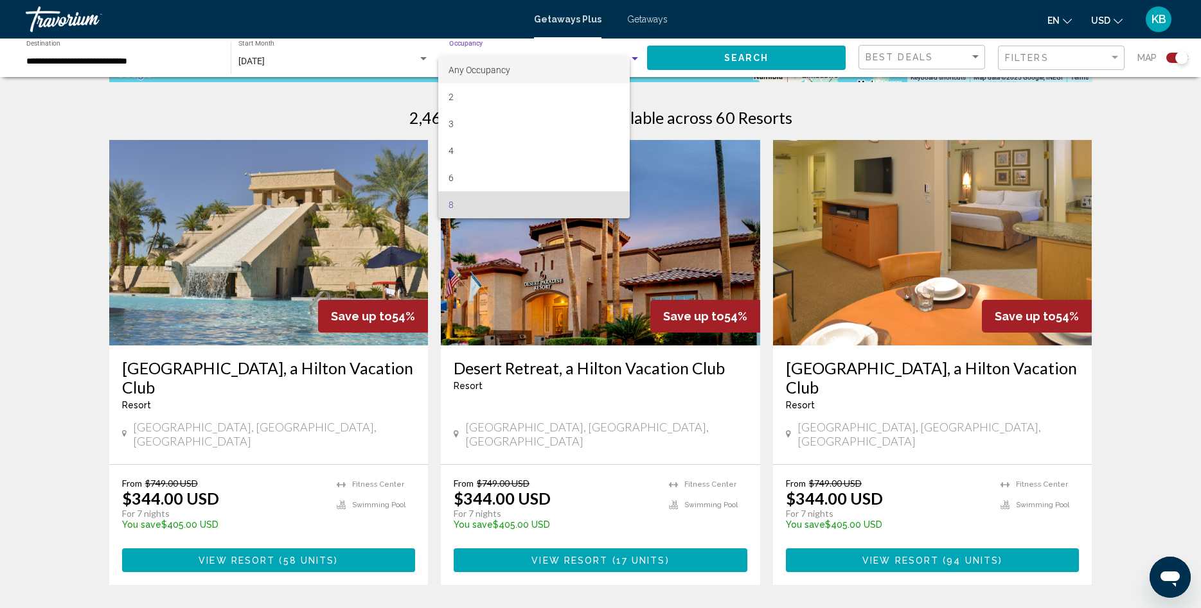
click at [514, 67] on span "Any Occupancy" at bounding box center [533, 70] width 171 height 27
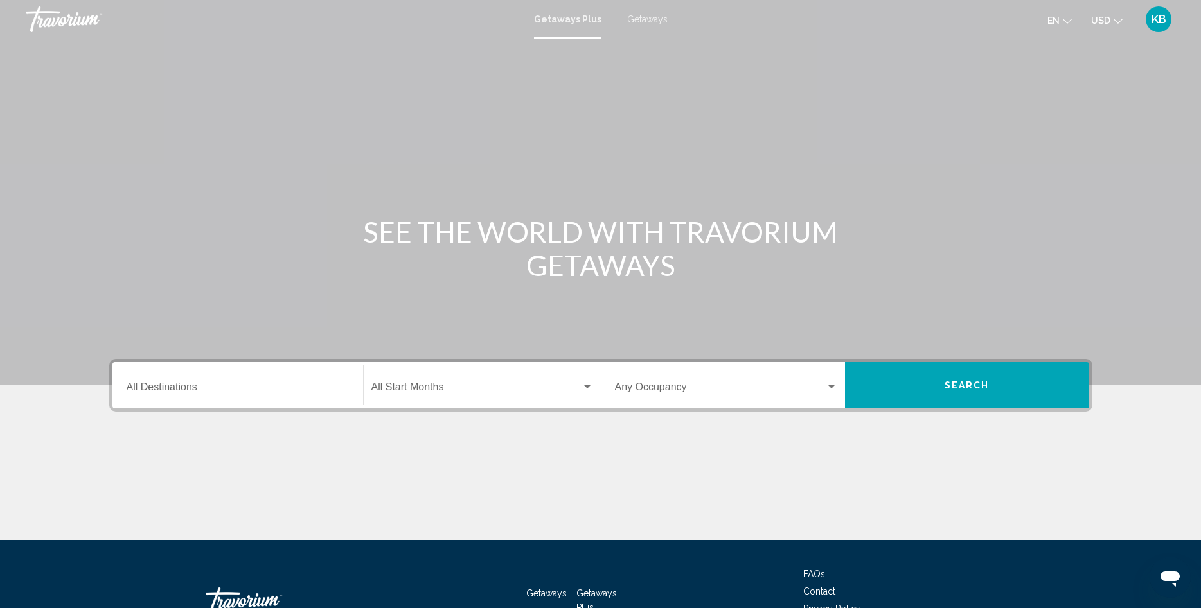
scroll to position [89, 0]
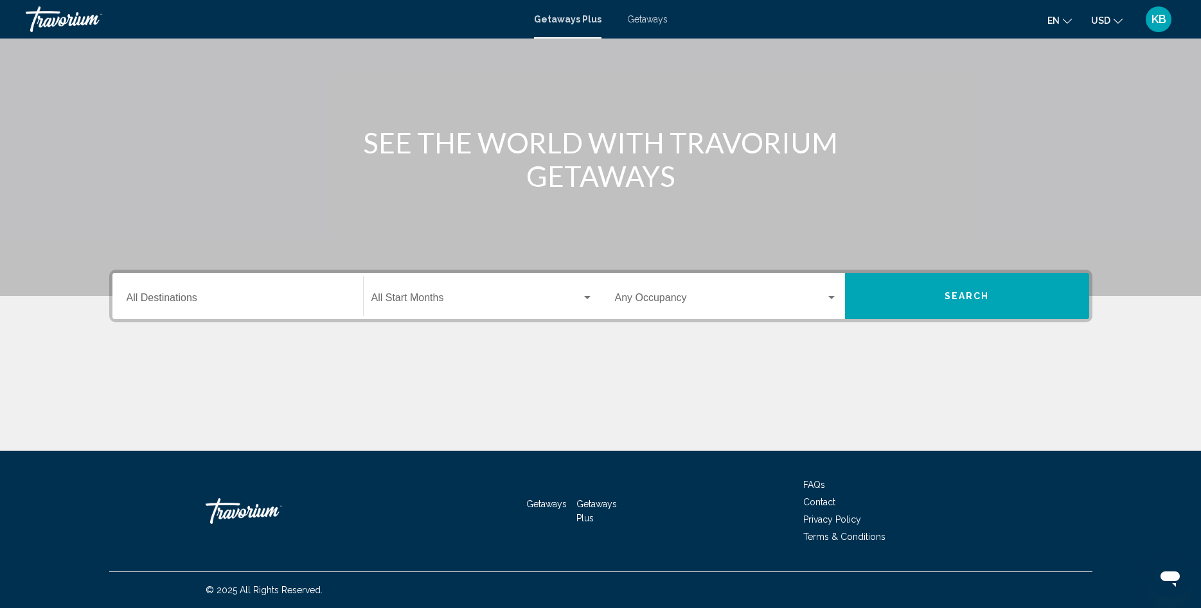
click at [217, 308] on div "Destination All Destinations" at bounding box center [238, 296] width 222 height 40
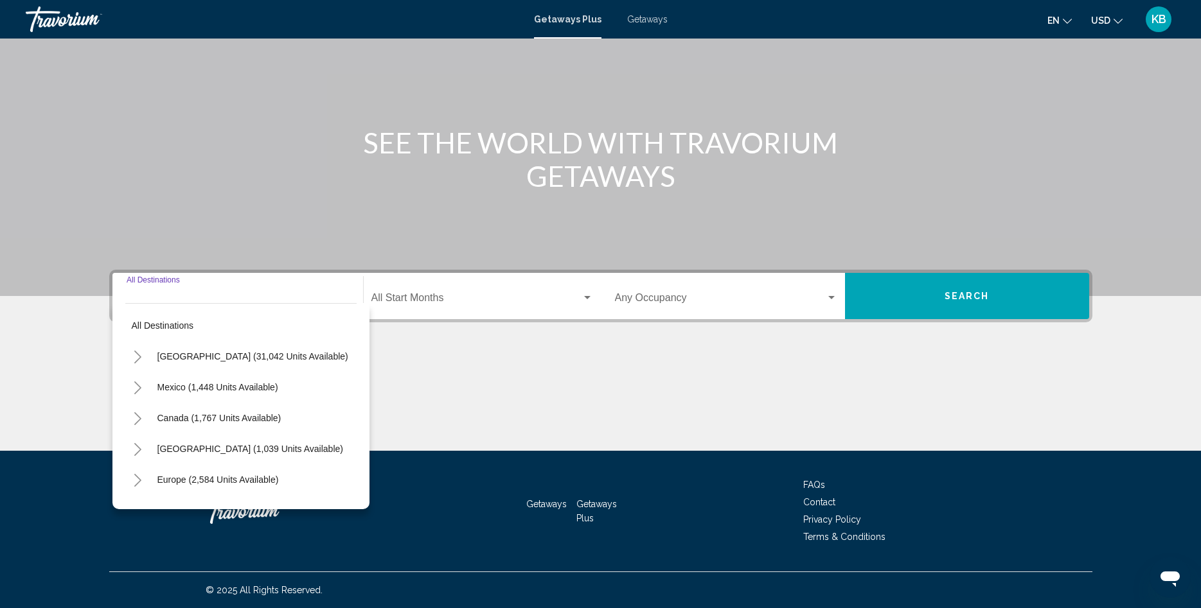
click at [141, 359] on icon "Toggle United States (31,042 units available)" at bounding box center [138, 357] width 10 height 13
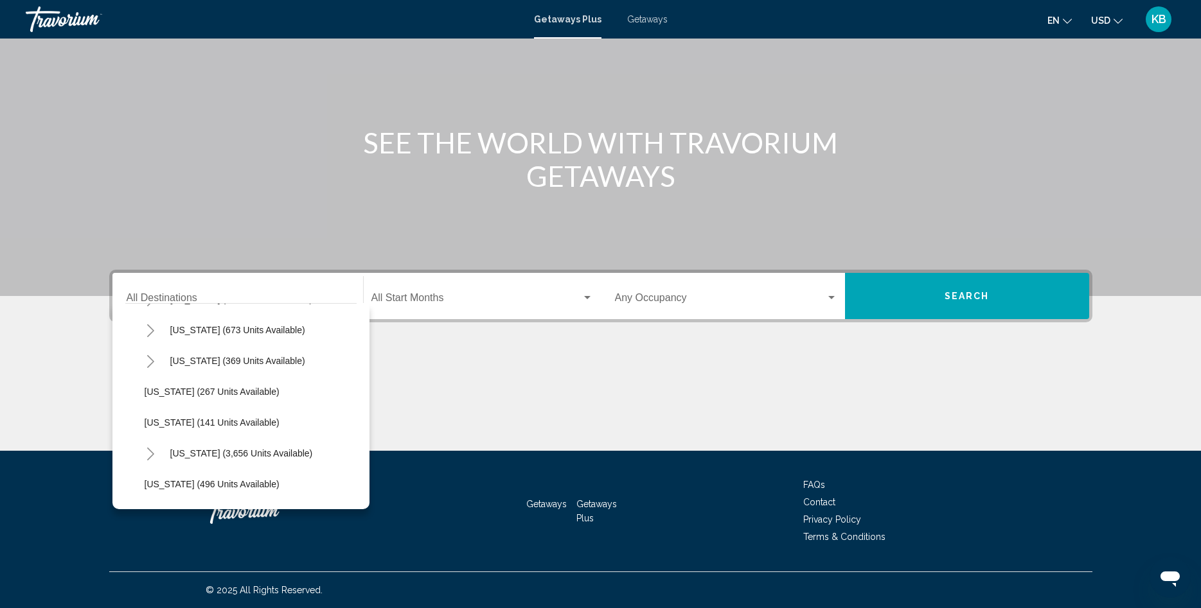
scroll to position [952, 0]
click at [189, 333] on span "[US_STATE] (673 units available)" at bounding box center [237, 329] width 135 height 10
type input "**********"
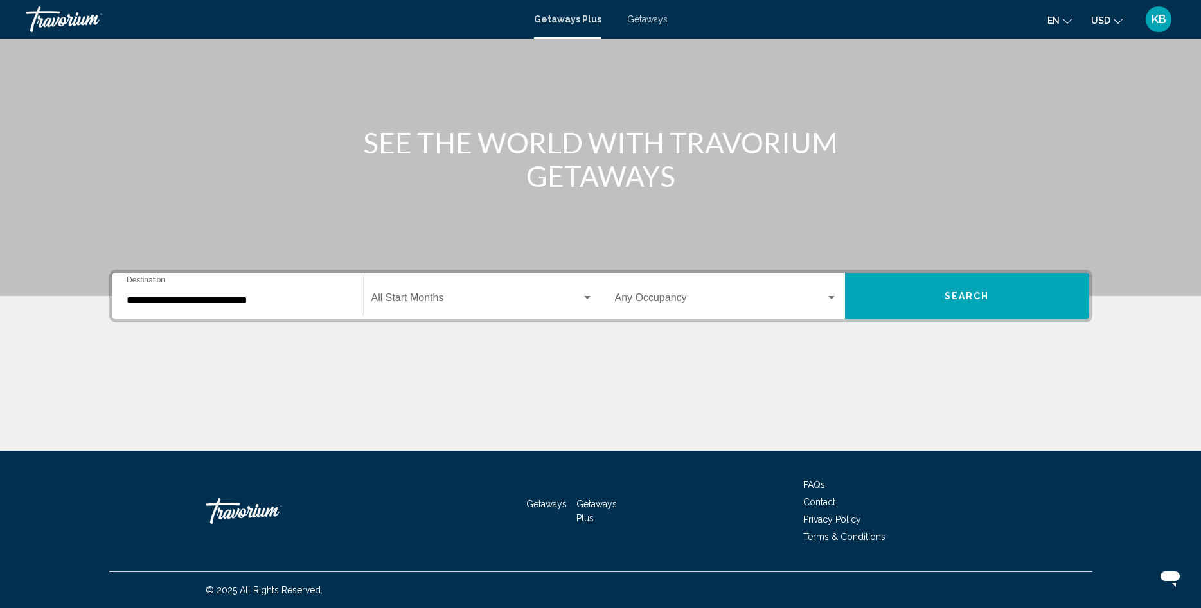
click at [423, 290] on div "Start Month All Start Months" at bounding box center [482, 296] width 222 height 40
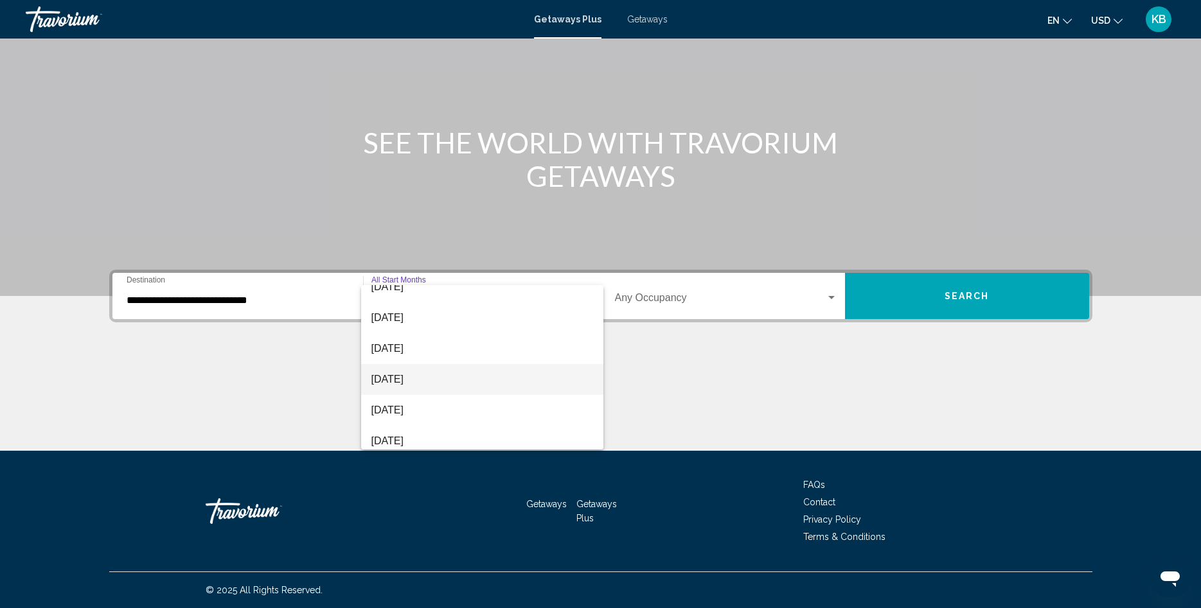
scroll to position [73, 0]
drag, startPoint x: 421, startPoint y: 382, endPoint x: 453, endPoint y: 357, distance: 39.8
click at [421, 381] on span "[DATE]" at bounding box center [482, 381] width 222 height 31
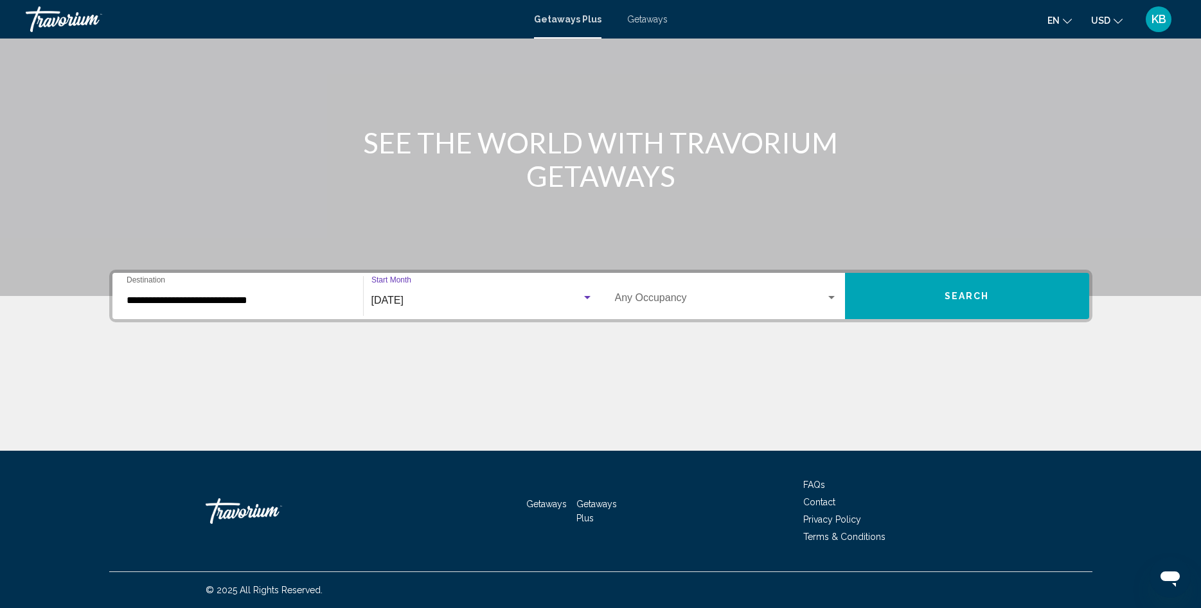
click at [682, 301] on span "Search widget" at bounding box center [720, 301] width 211 height 12
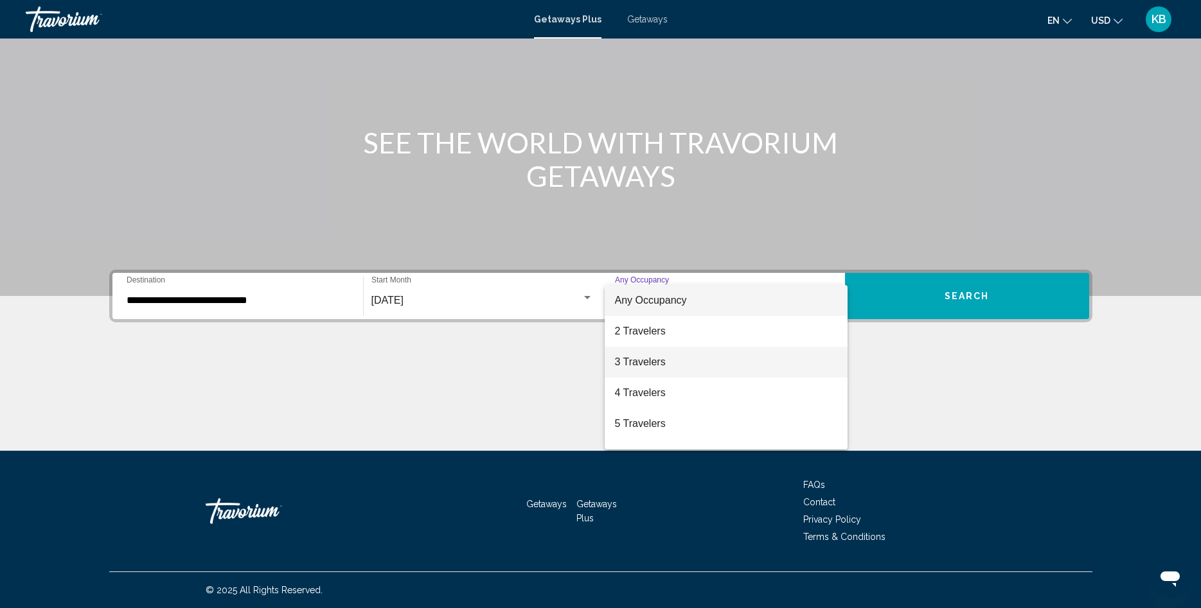
scroll to position [144, 0]
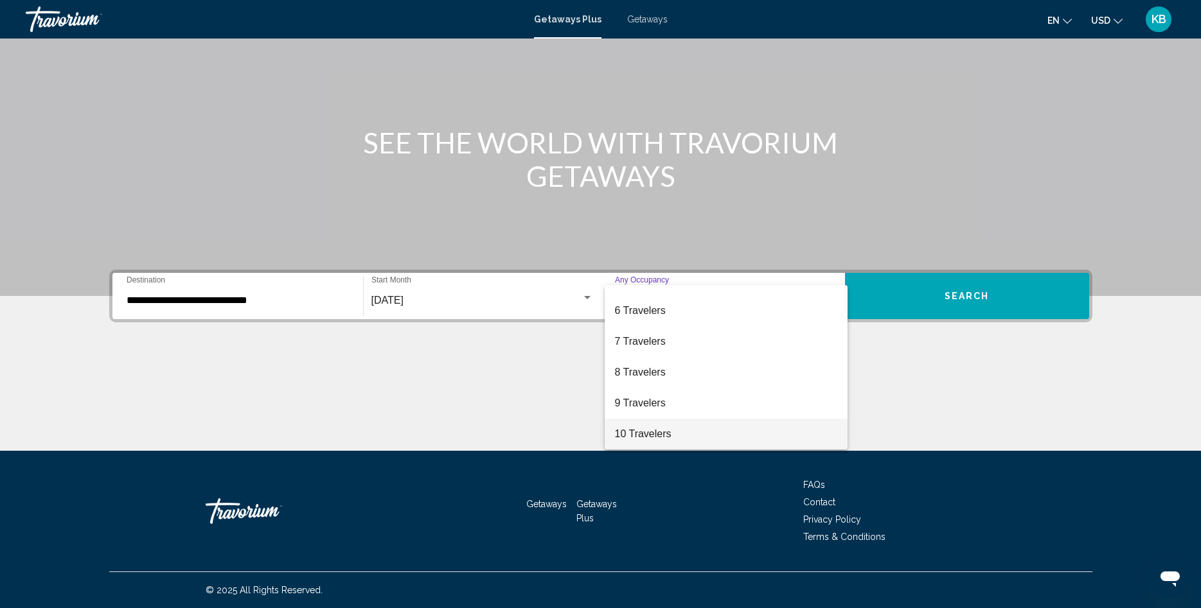
click at [651, 430] on span "10 Travelers" at bounding box center [726, 434] width 222 height 31
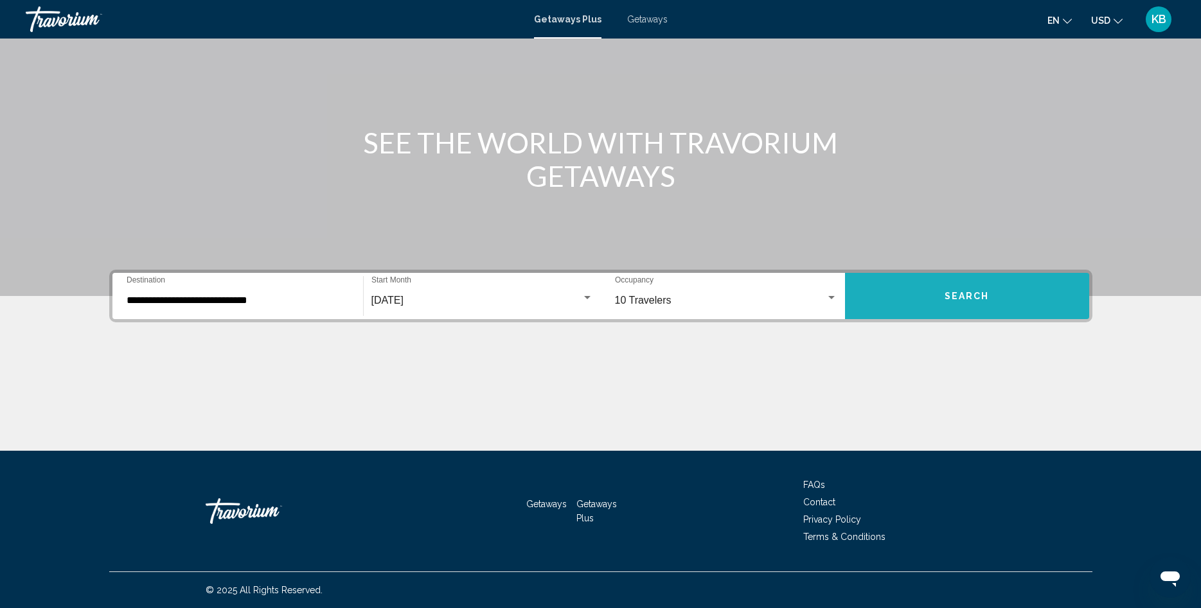
click at [902, 299] on button "Search" at bounding box center [967, 296] width 244 height 46
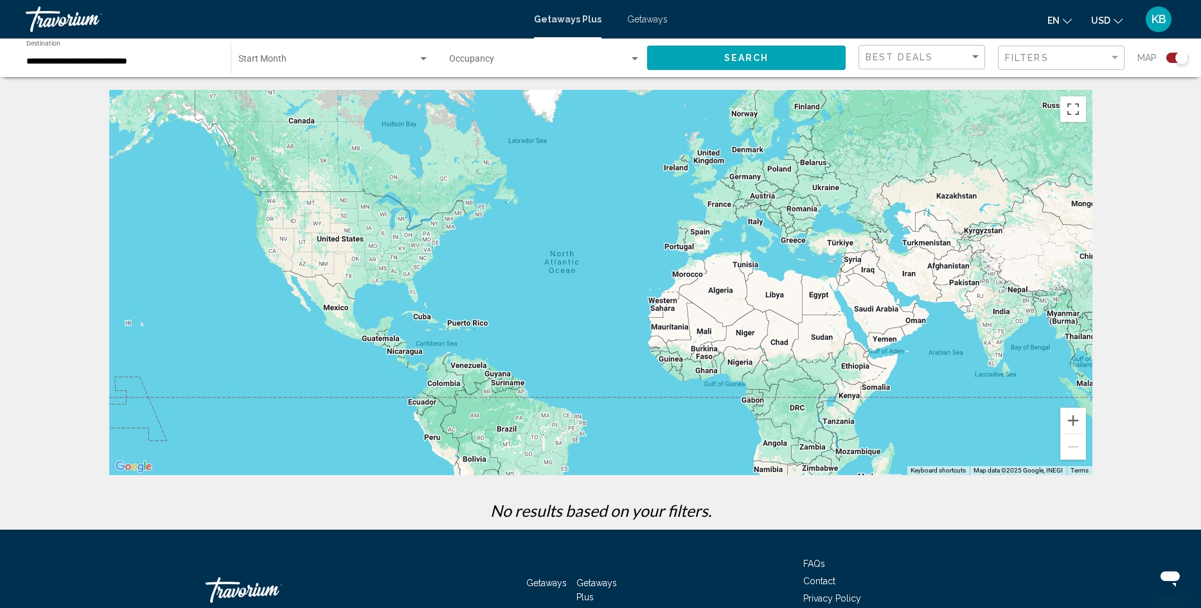
click at [286, 57] on span "Search widget" at bounding box center [327, 62] width 179 height 10
click at [287, 60] on span "All Start Months" at bounding box center [270, 62] width 64 height 10
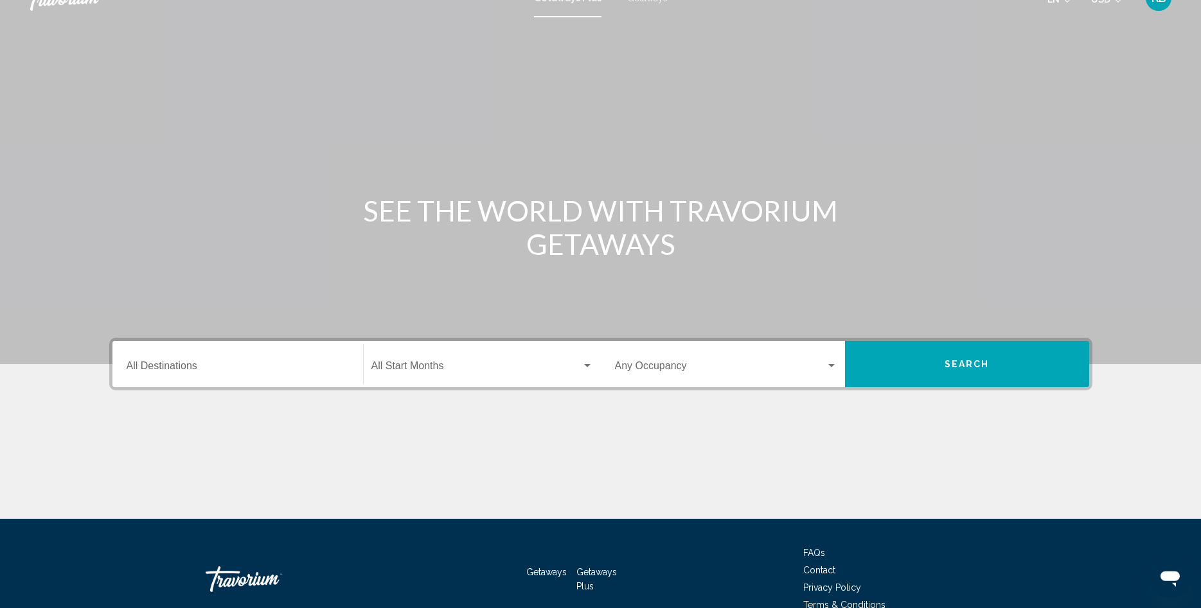
scroll to position [89, 0]
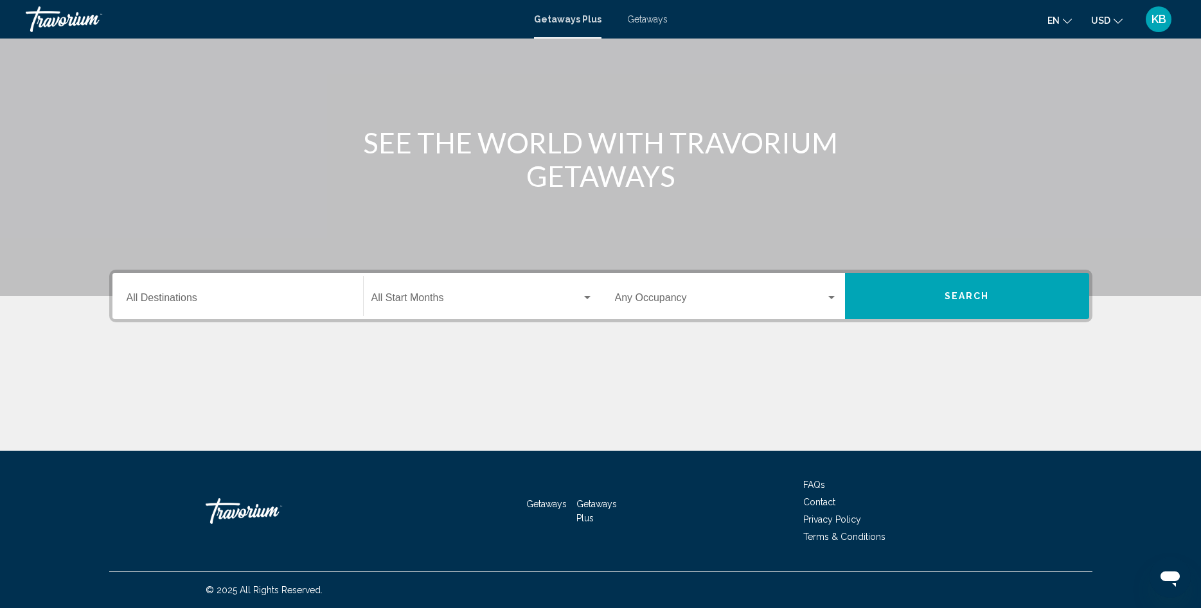
click at [222, 306] on div "Destination All Destinations" at bounding box center [238, 296] width 222 height 40
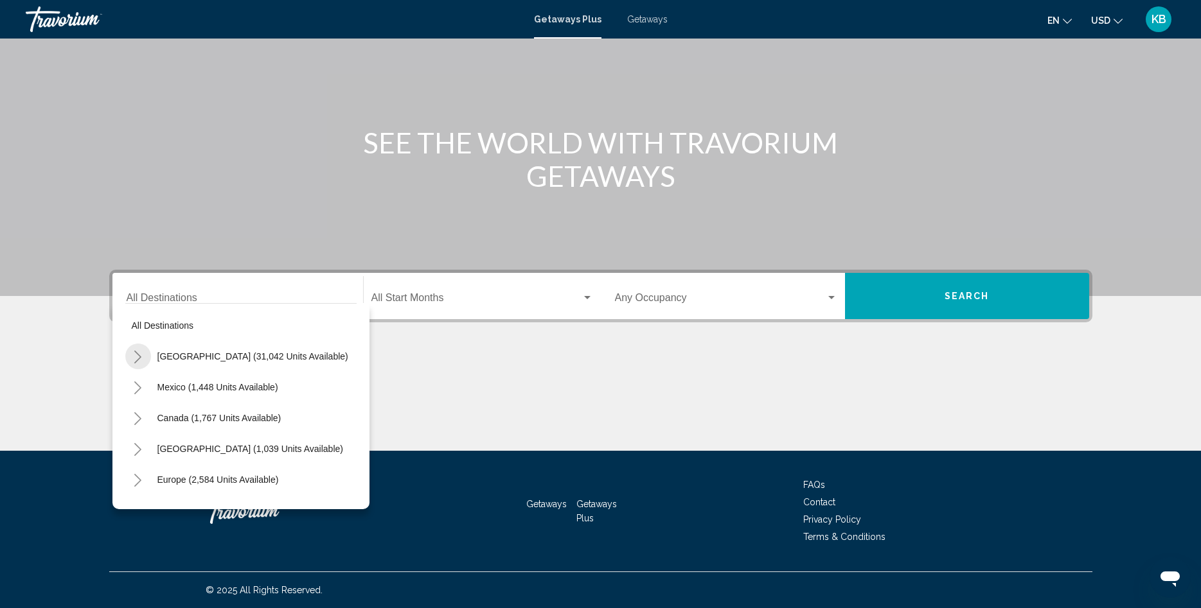
click at [137, 361] on icon "Toggle United States (31,042 units available)" at bounding box center [137, 357] width 7 height 13
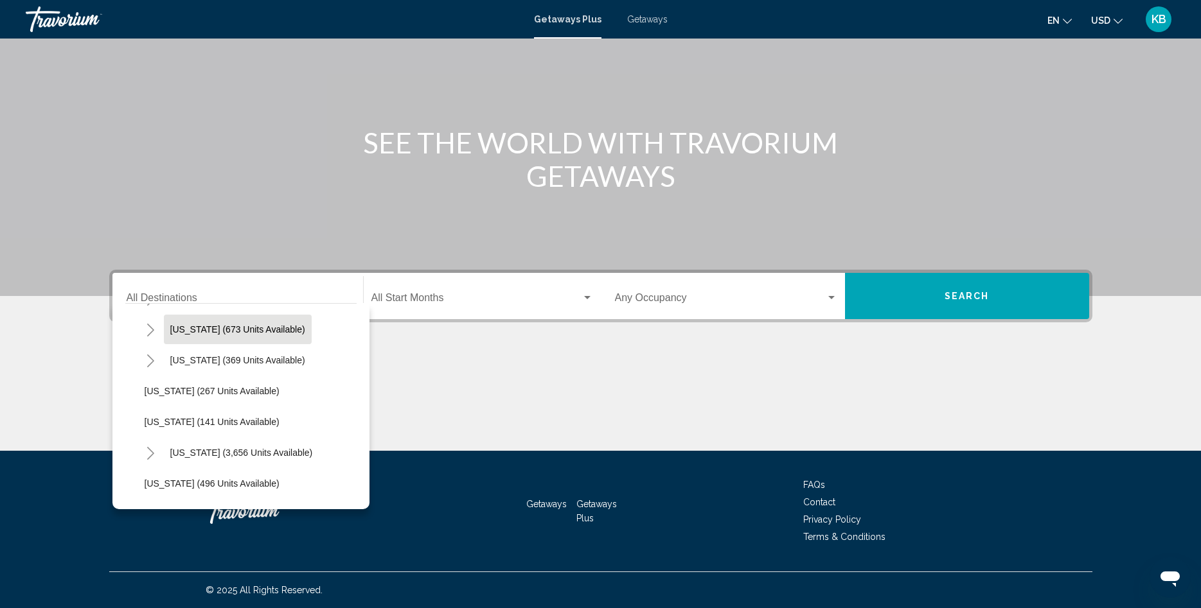
click at [190, 332] on span "[US_STATE] (673 units available)" at bounding box center [237, 329] width 135 height 10
type input "**********"
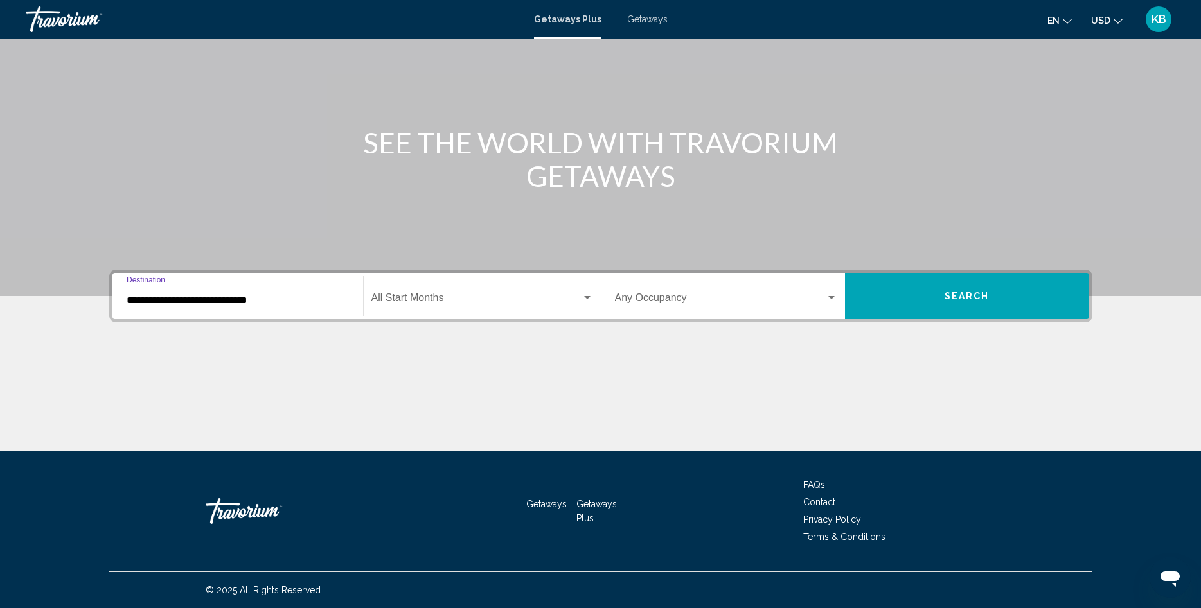
click at [431, 296] on span "Search widget" at bounding box center [476, 301] width 210 height 12
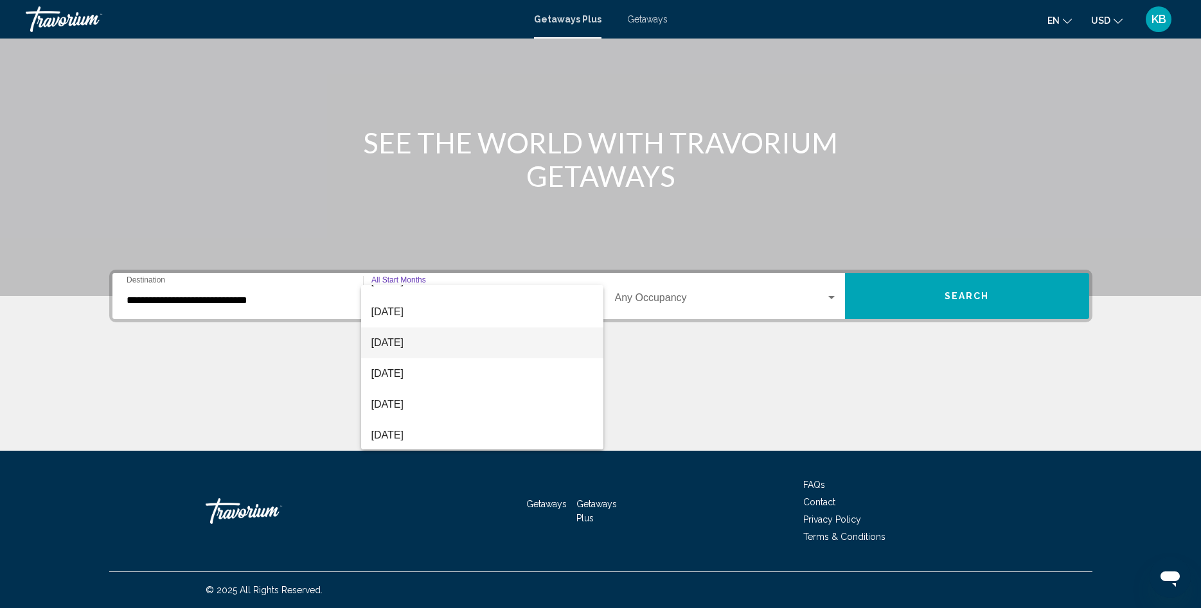
scroll to position [73, 0]
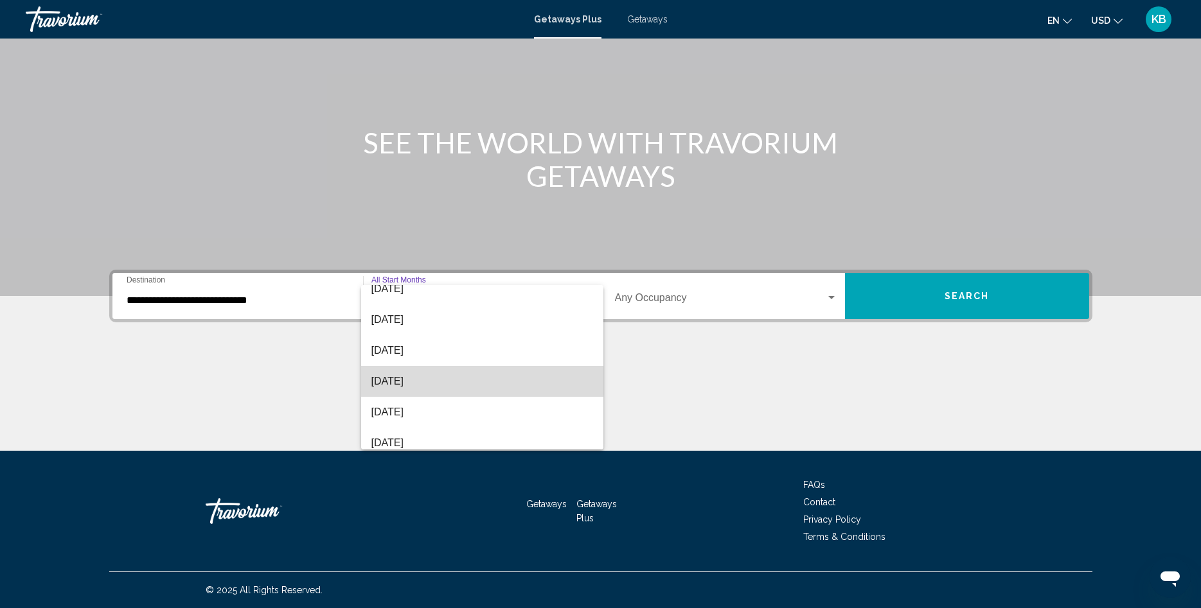
click at [426, 380] on span "[DATE]" at bounding box center [482, 381] width 222 height 31
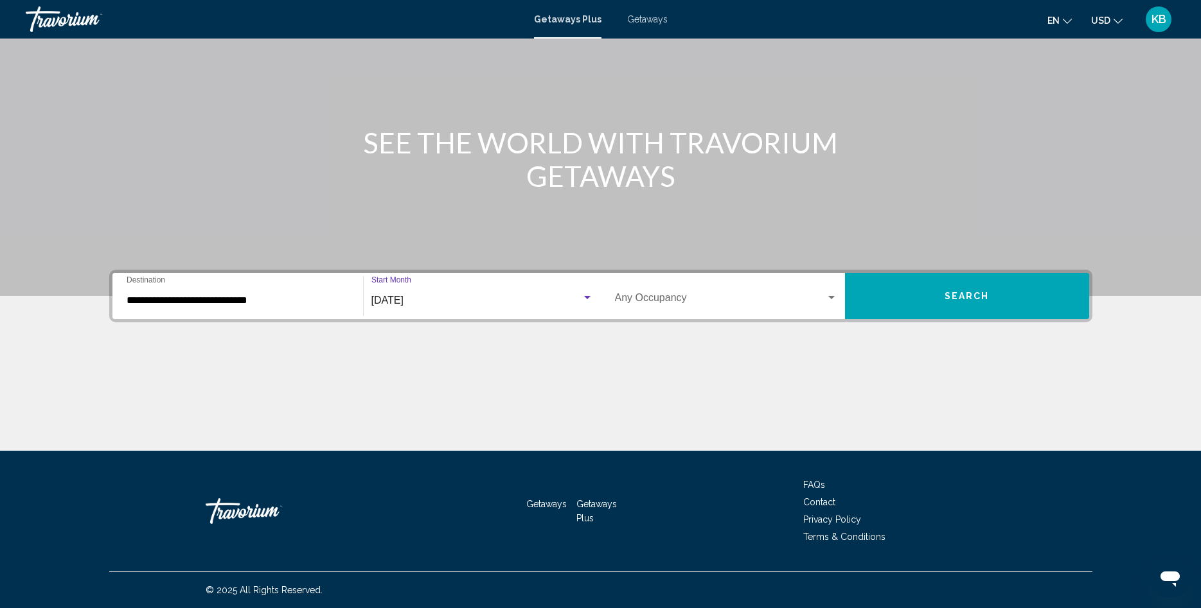
click at [662, 300] on span "Search widget" at bounding box center [720, 301] width 211 height 12
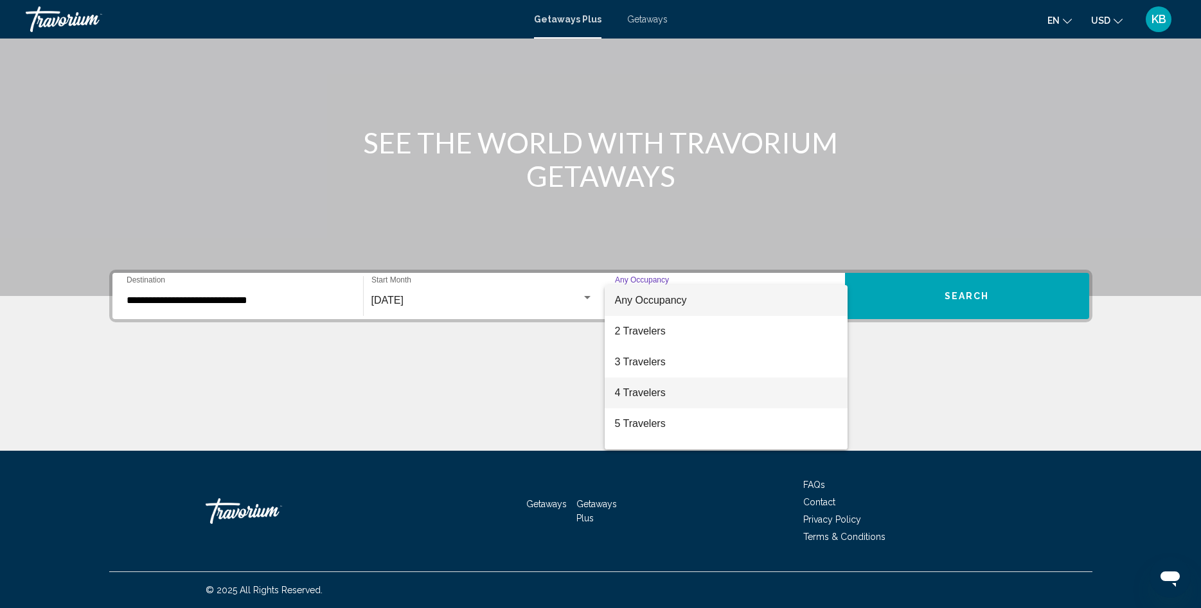
scroll to position [144, 0]
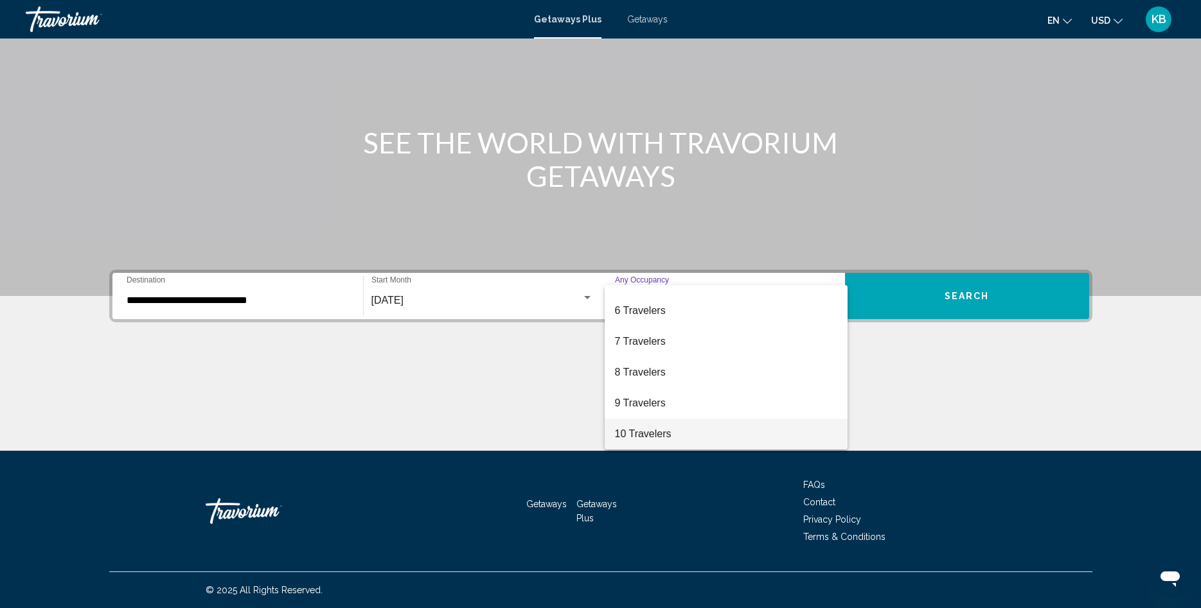
click at [658, 433] on span "10 Travelers" at bounding box center [726, 434] width 222 height 31
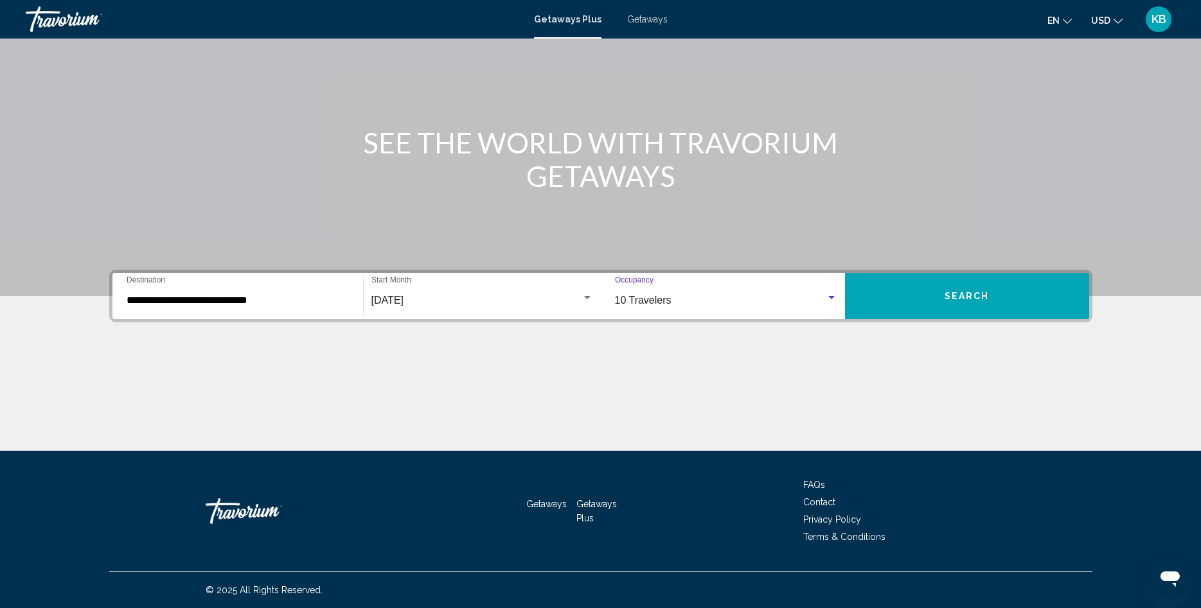
click at [885, 300] on button "Search" at bounding box center [967, 296] width 244 height 46
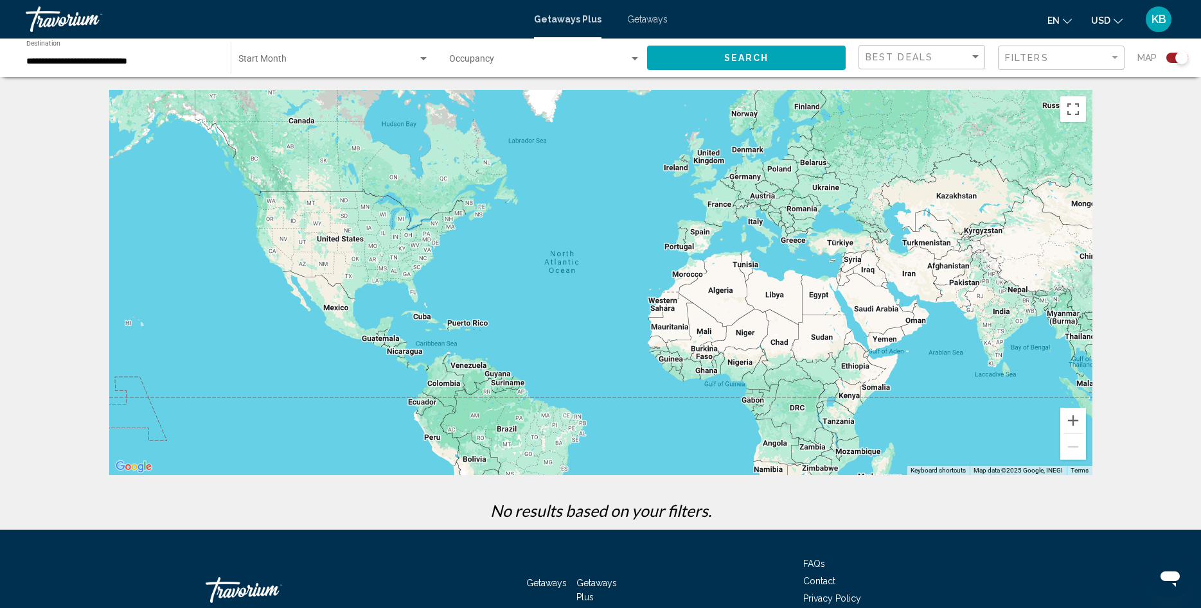
click at [120, 62] on input "**********" at bounding box center [121, 62] width 191 height 10
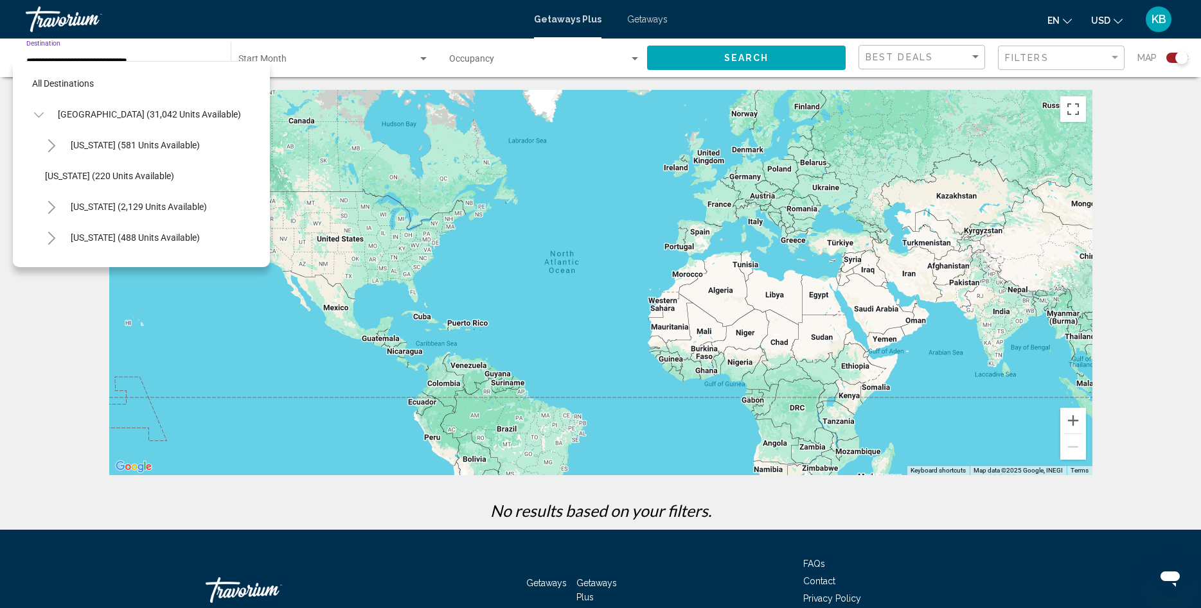
scroll to position [878, 0]
